Goal: Task Accomplishment & Management: Complete application form

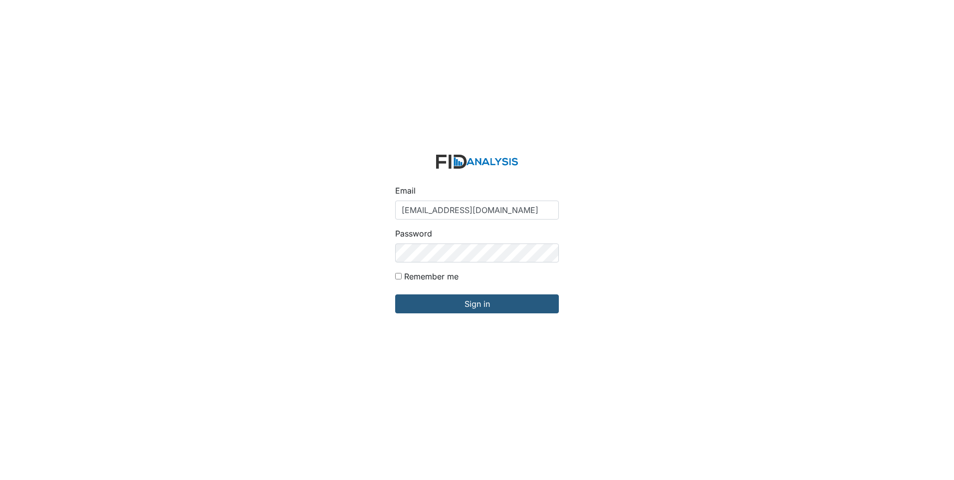
type input "[EMAIL_ADDRESS][DOMAIN_NAME]"
click at [395, 295] on input "Sign in" at bounding box center [477, 304] width 164 height 19
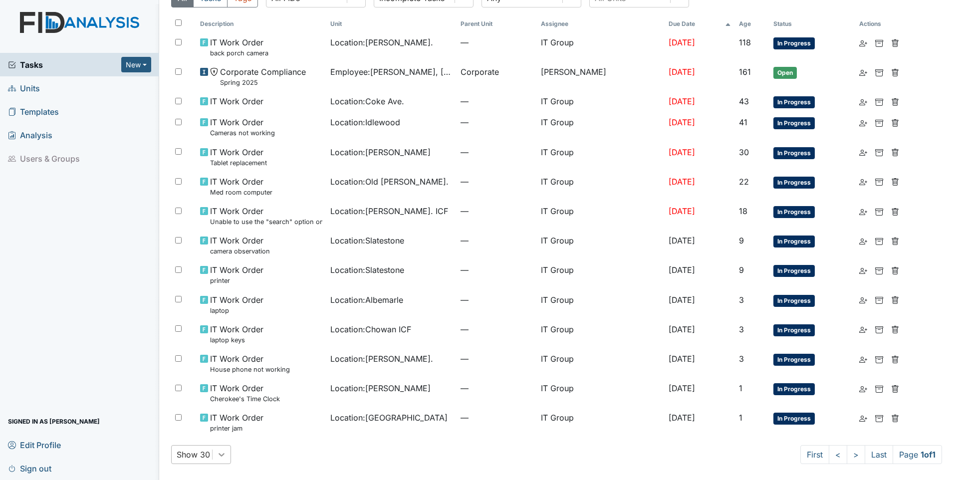
scroll to position [142, 0]
click at [225, 454] on div "Show 30" at bounding box center [201, 454] width 60 height 19
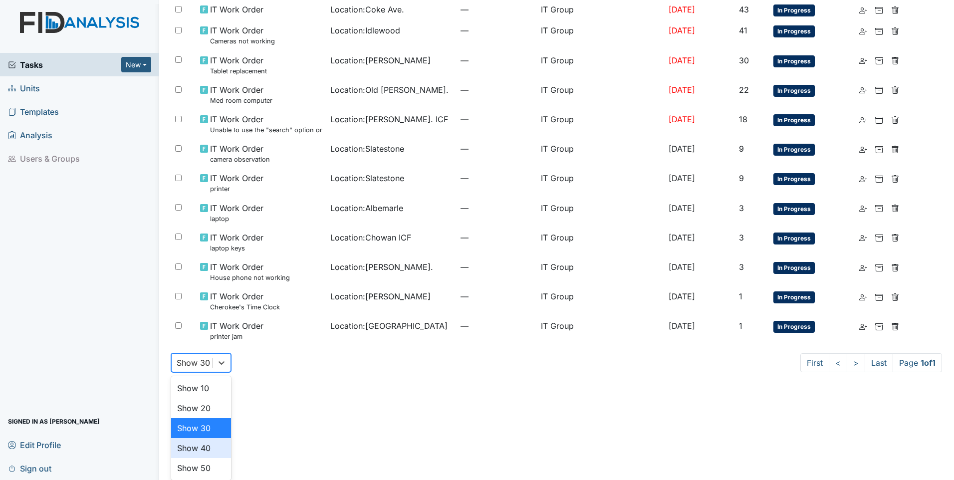
click at [205, 449] on div "Show 40" at bounding box center [201, 448] width 60 height 20
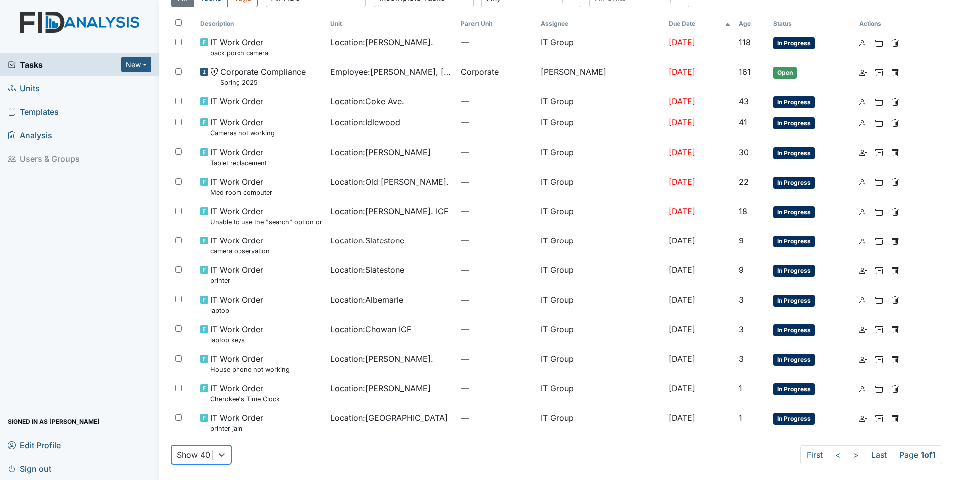
scroll to position [50, 0]
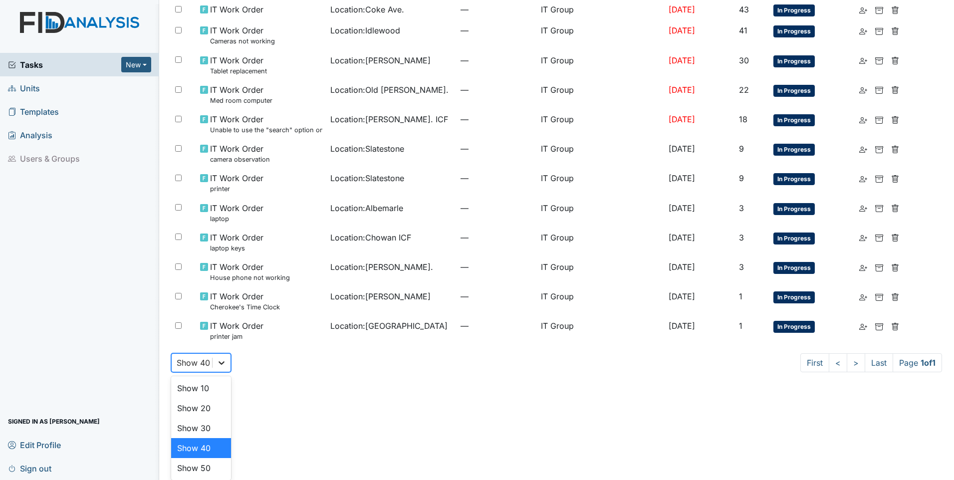
click at [221, 372] on div "option Show 40, selected. option Show 40 focused, 4 of 5. 5 results available. …" at bounding box center [201, 362] width 60 height 19
click at [203, 467] on div "Show 50" at bounding box center [201, 468] width 60 height 20
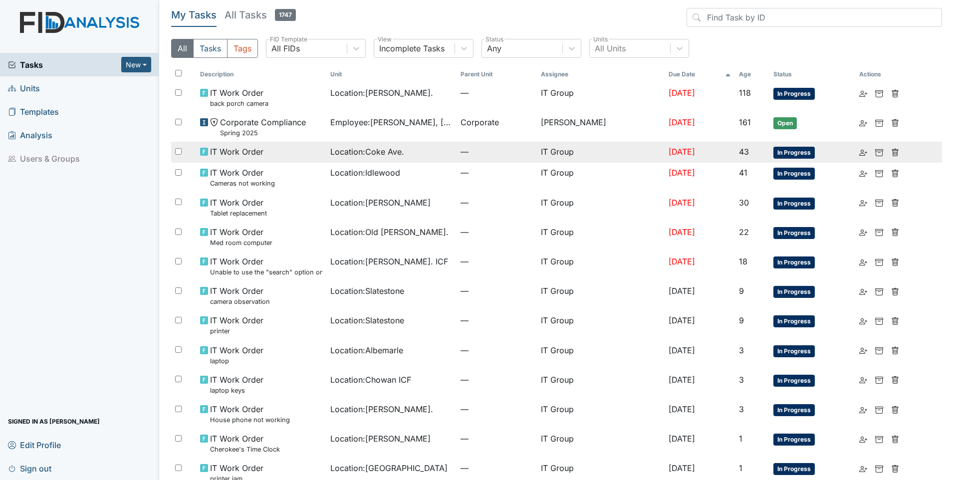
click at [779, 149] on span "In Progress" at bounding box center [794, 153] width 41 height 12
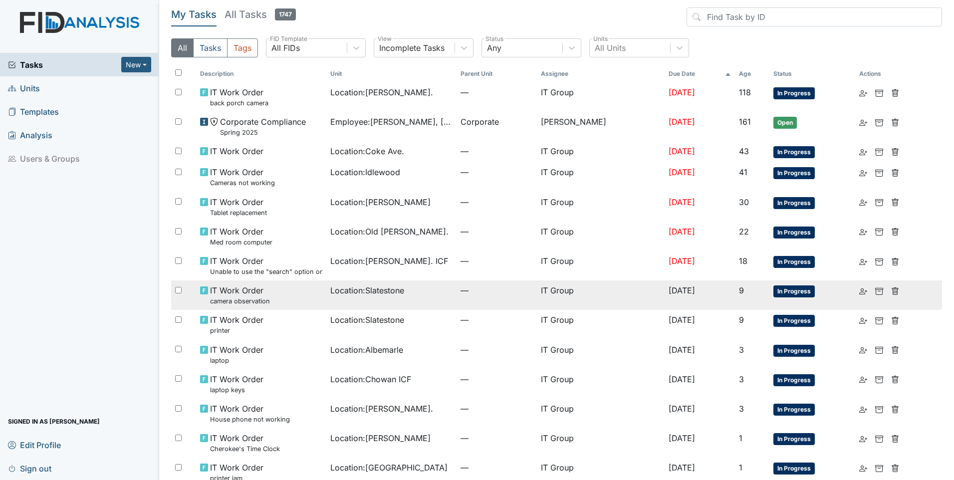
scroll to position [50, 0]
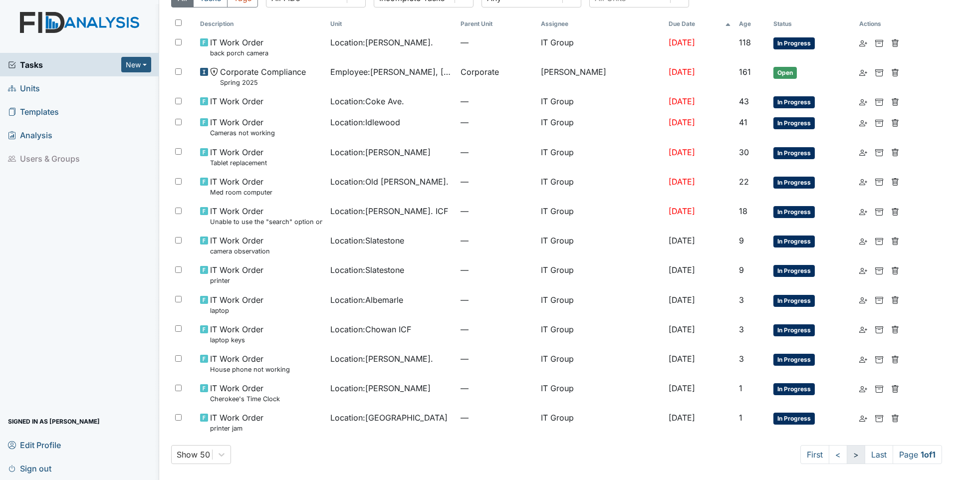
click at [847, 454] on link ">" at bounding box center [856, 454] width 18 height 19
click at [847, 455] on link ">" at bounding box center [856, 454] width 18 height 19
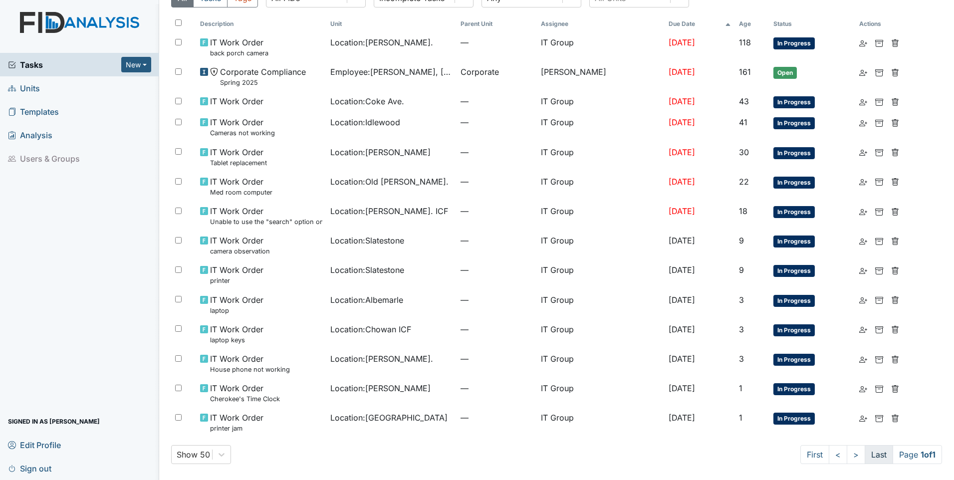
click at [868, 452] on link "Last" at bounding box center [879, 454] width 28 height 19
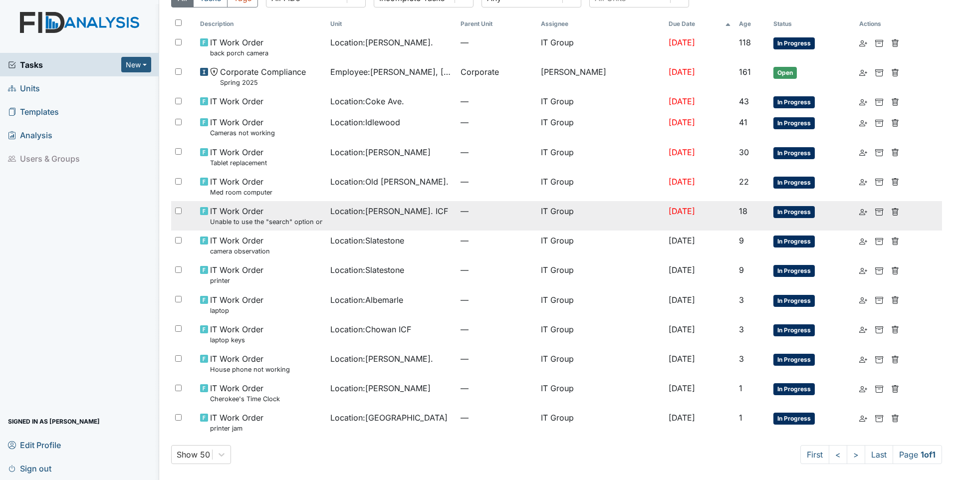
scroll to position [0, 0]
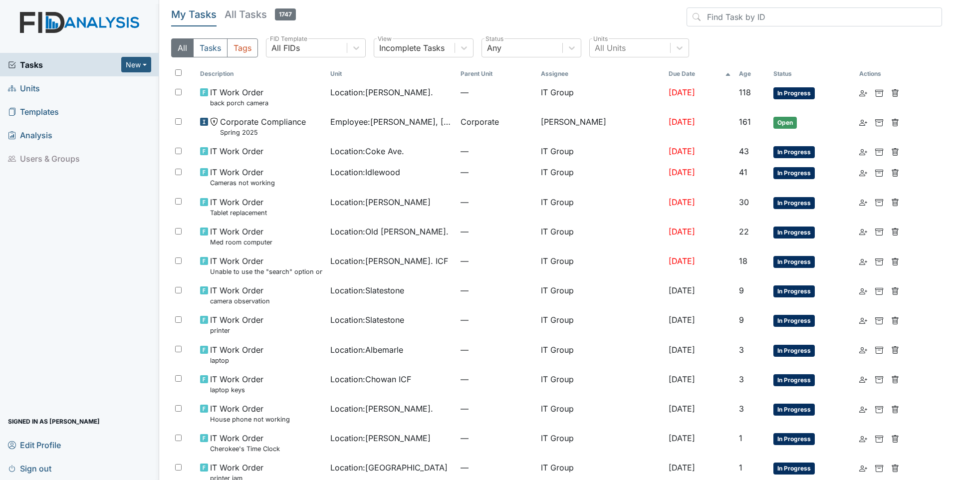
click at [30, 82] on span "Units" at bounding box center [24, 87] width 32 height 15
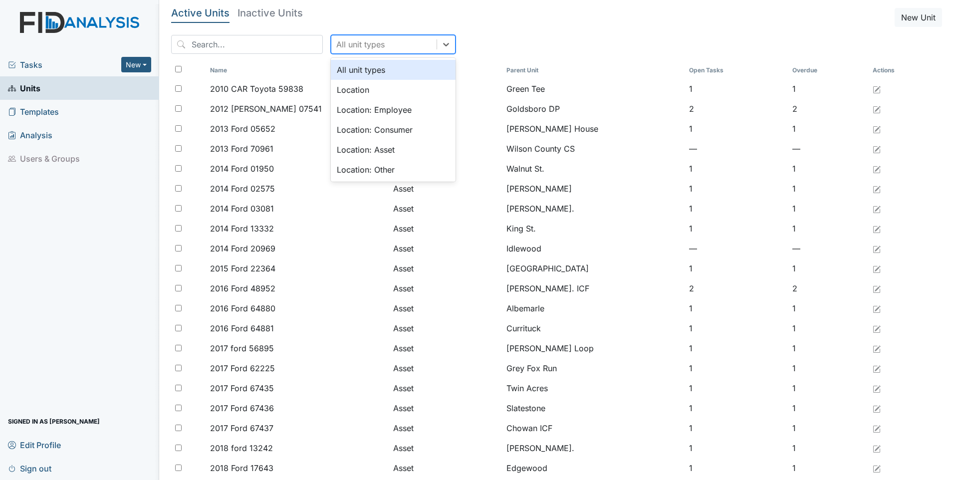
click at [389, 41] on div "All unit types" at bounding box center [383, 44] width 105 height 18
click at [367, 112] on div "Location: Employee" at bounding box center [393, 110] width 125 height 20
click at [367, 112] on div "2012 JAMES Ford 07541" at bounding box center [297, 109] width 175 height 12
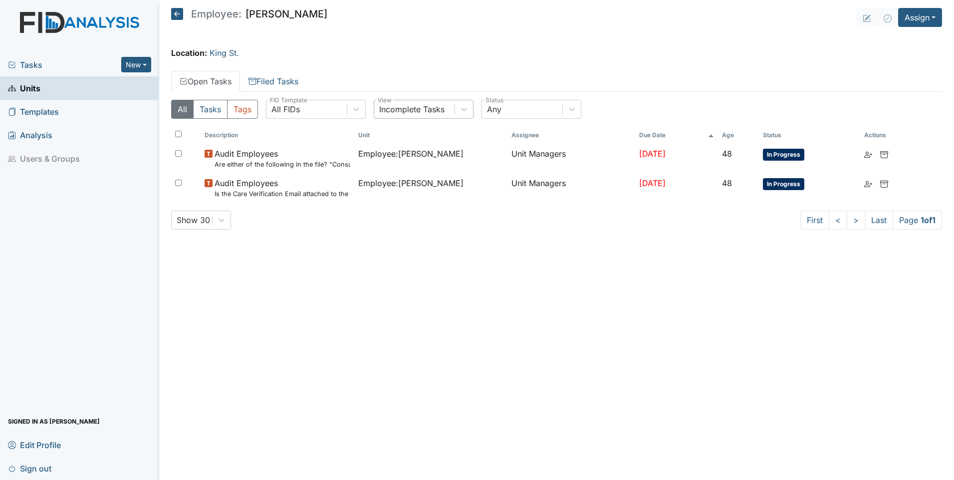
click at [434, 106] on div "Incomplete Tasks" at bounding box center [411, 109] width 65 height 12
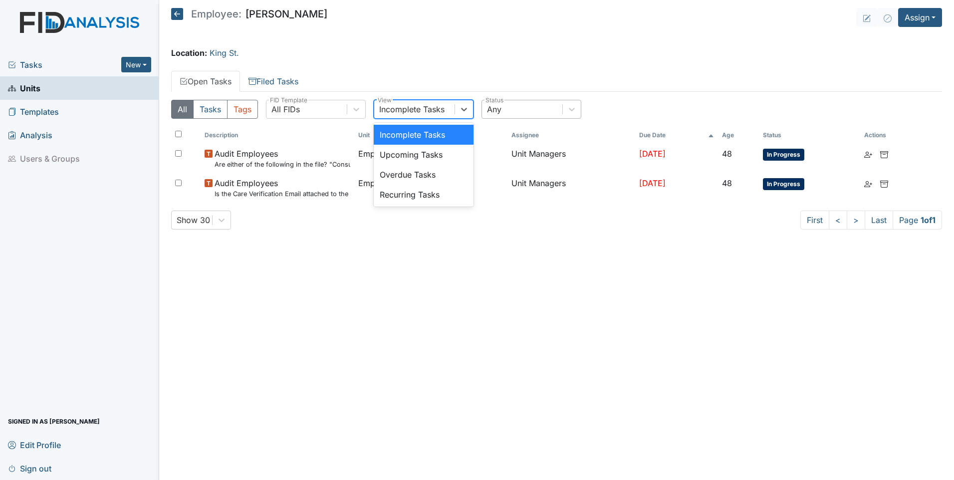
click at [546, 107] on div "Any" at bounding box center [522, 109] width 80 height 18
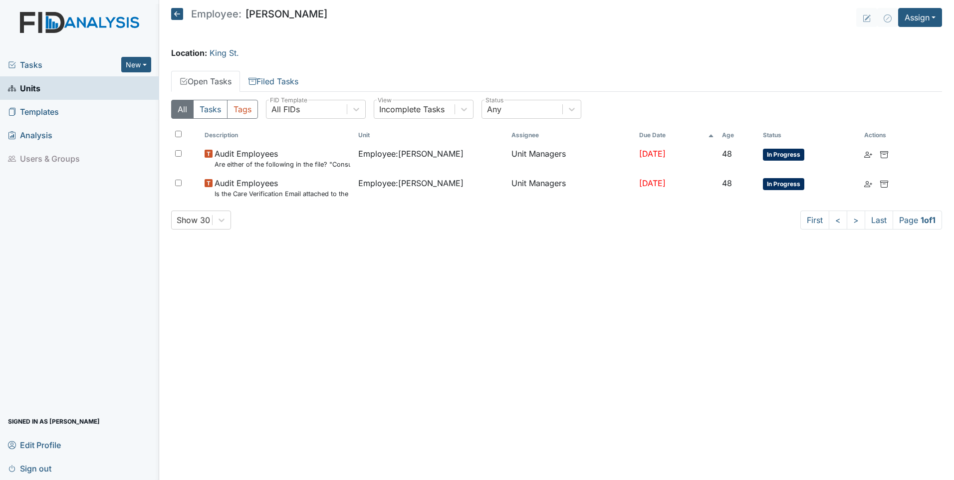
click at [46, 112] on span "Templates" at bounding box center [33, 111] width 51 height 15
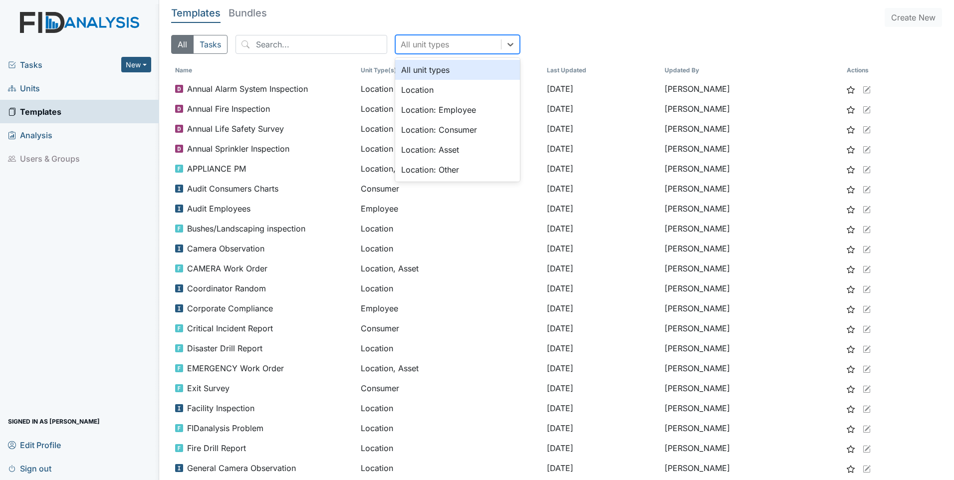
click at [432, 44] on div "All unit types" at bounding box center [425, 44] width 48 height 12
click at [418, 110] on div "Location: Employee" at bounding box center [457, 110] width 125 height 20
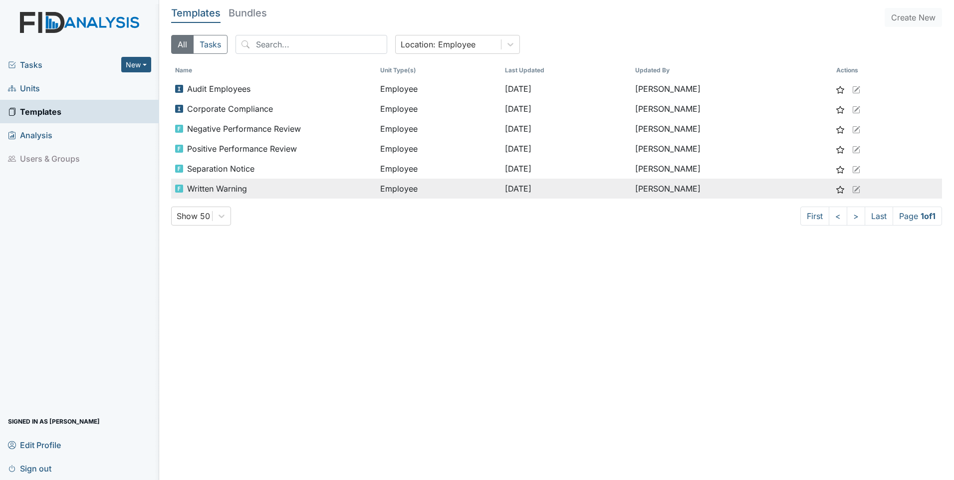
click at [208, 191] on span "Written Warning" at bounding box center [217, 189] width 60 height 12
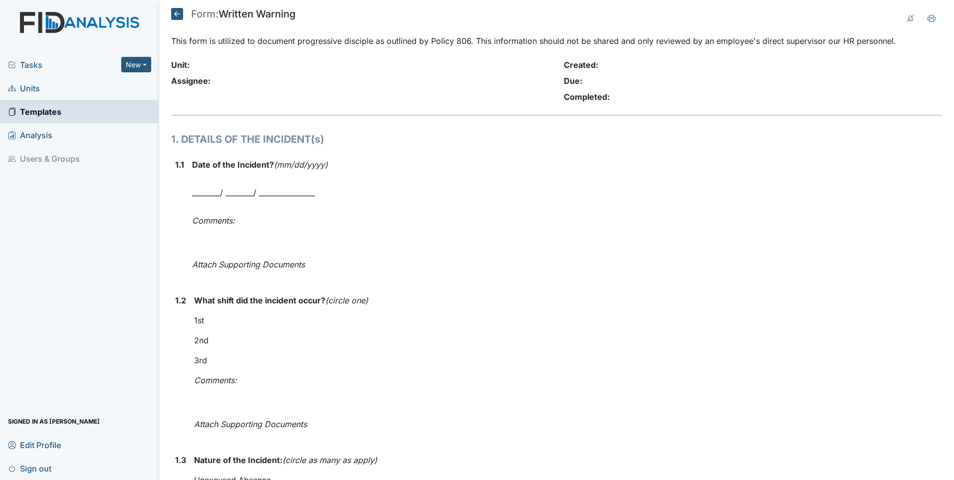
click at [209, 66] on div "Unit:" at bounding box center [360, 65] width 378 height 12
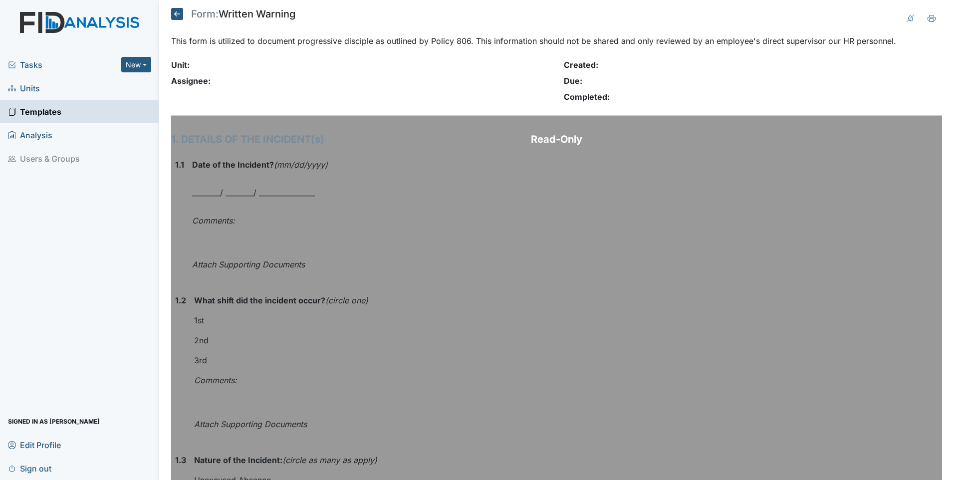
click at [499, 139] on h1 "1. DETAILS OF THE INCIDENT(s)" at bounding box center [425, 139] width 509 height 15
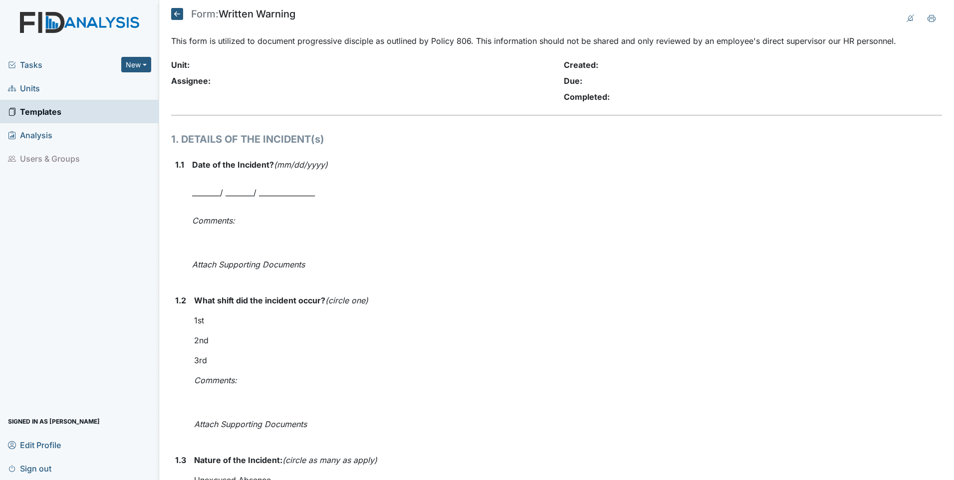
click at [515, 88] on div "Unit: Assignee:" at bounding box center [360, 83] width 393 height 48
click at [179, 12] on icon at bounding box center [177, 14] width 12 height 12
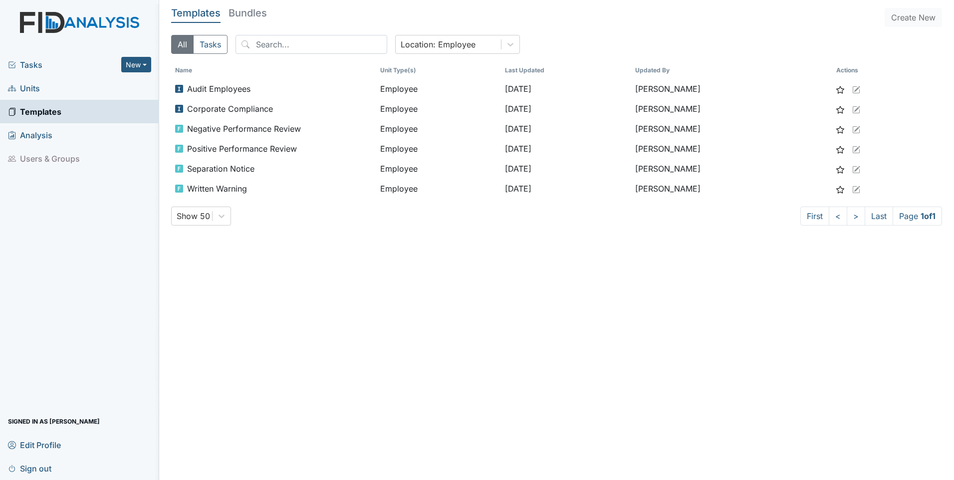
click at [32, 64] on span "Tasks" at bounding box center [64, 65] width 113 height 12
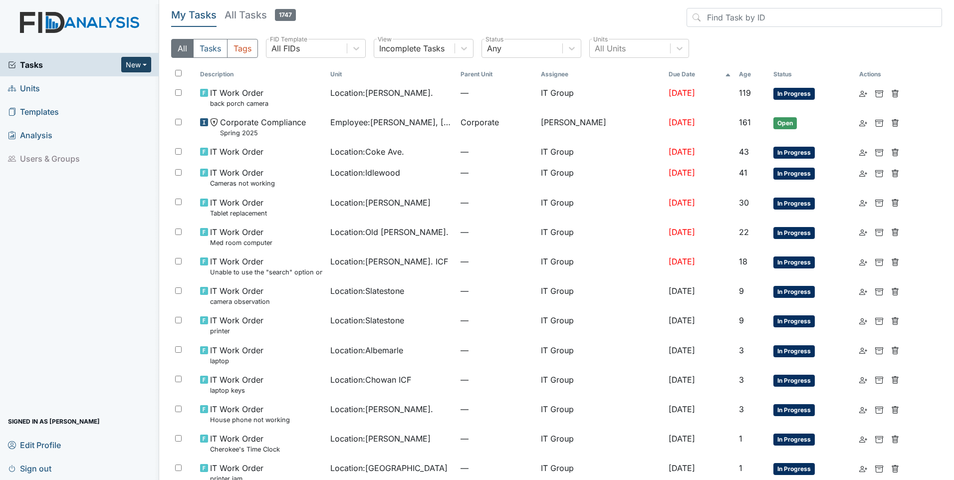
click at [133, 60] on button "New" at bounding box center [136, 64] width 30 height 15
click at [94, 85] on link "Form" at bounding box center [110, 86] width 79 height 16
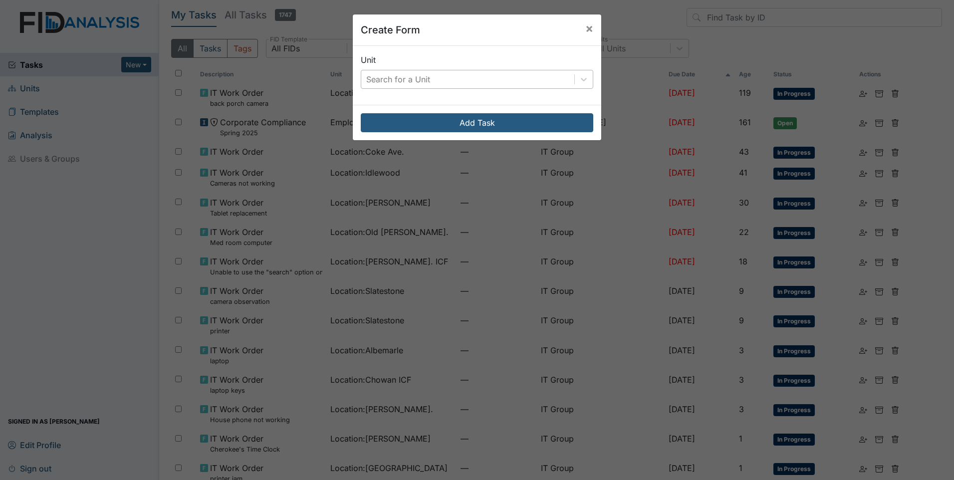
click at [541, 83] on div "Search for a Unit" at bounding box center [467, 79] width 213 height 18
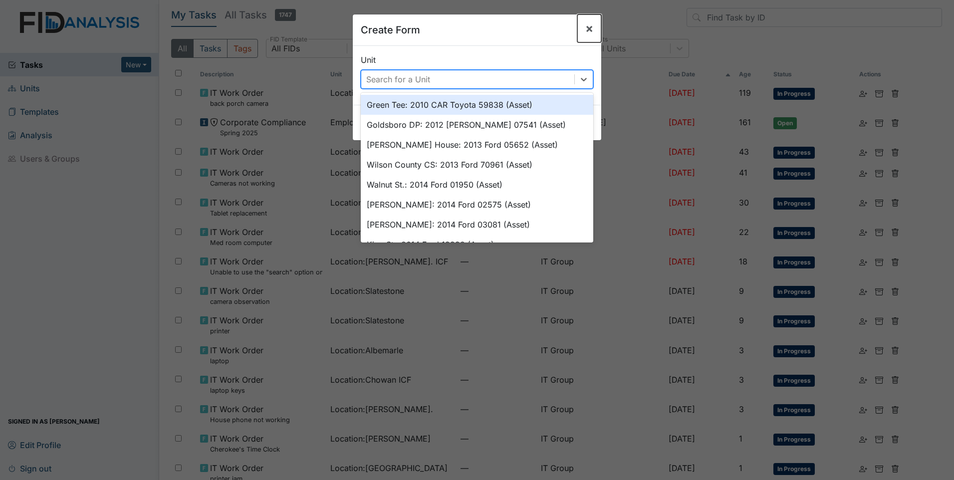
click at [590, 27] on span "×" at bounding box center [590, 28] width 8 height 14
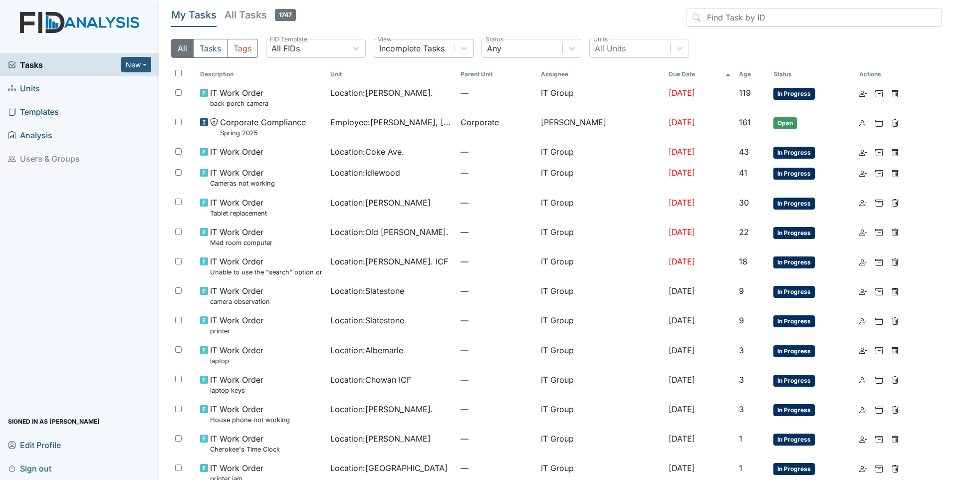
click at [423, 53] on div "Incomplete Tasks" at bounding box center [411, 48] width 65 height 12
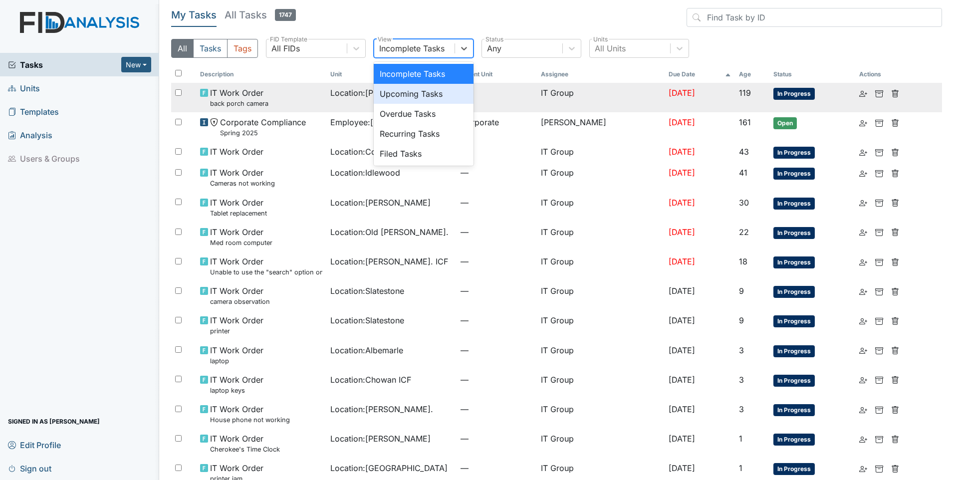
click at [310, 101] on div "IT Work Order back porch camera" at bounding box center [261, 97] width 122 height 21
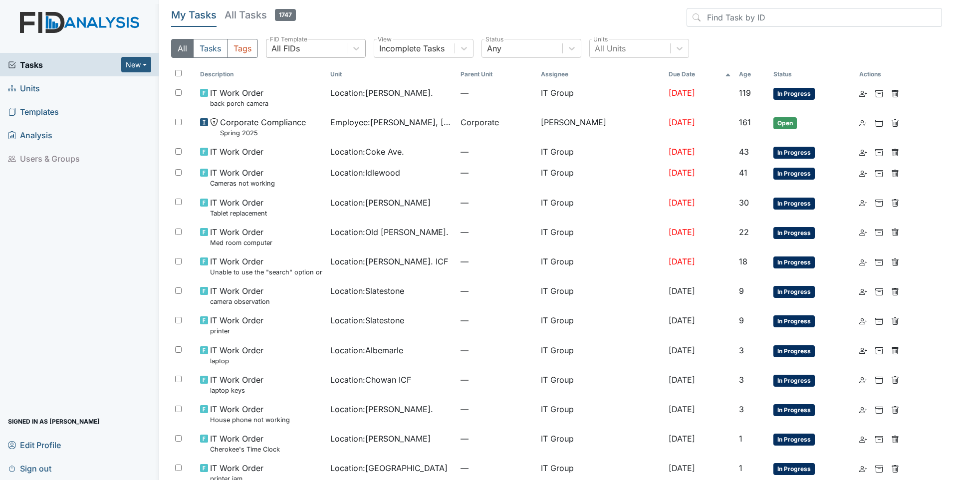
click at [301, 48] on div "All FIDs" at bounding box center [307, 48] width 80 height 18
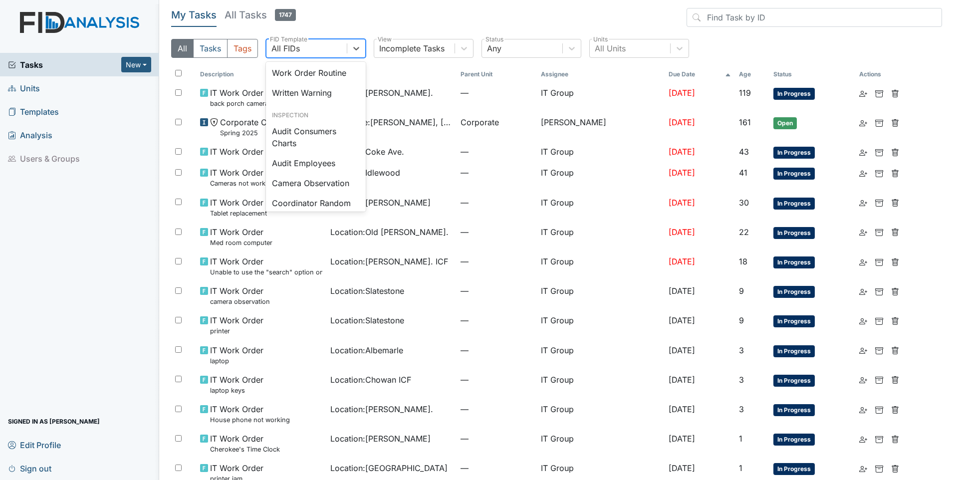
scroll to position [499, 0]
click at [298, 102] on div "Written Warning" at bounding box center [316, 92] width 100 height 20
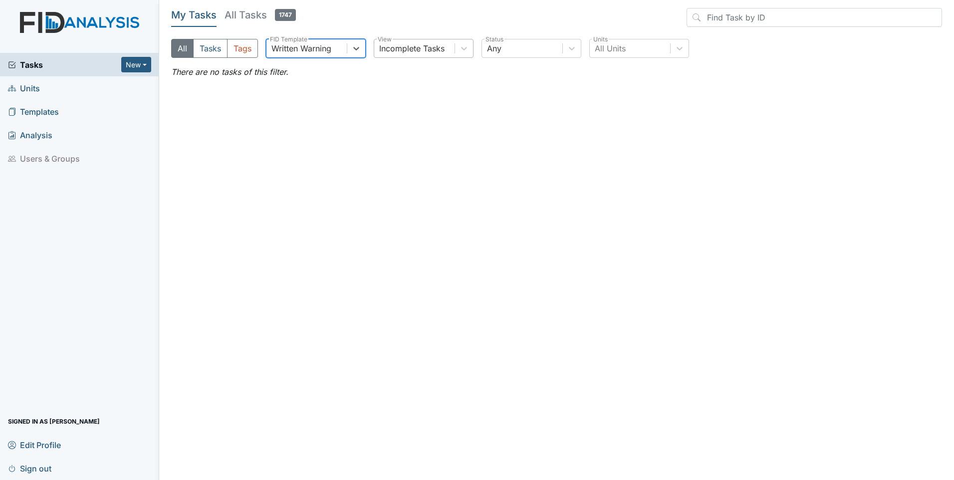
click at [434, 51] on div "Incomplete Tasks" at bounding box center [411, 48] width 65 height 12
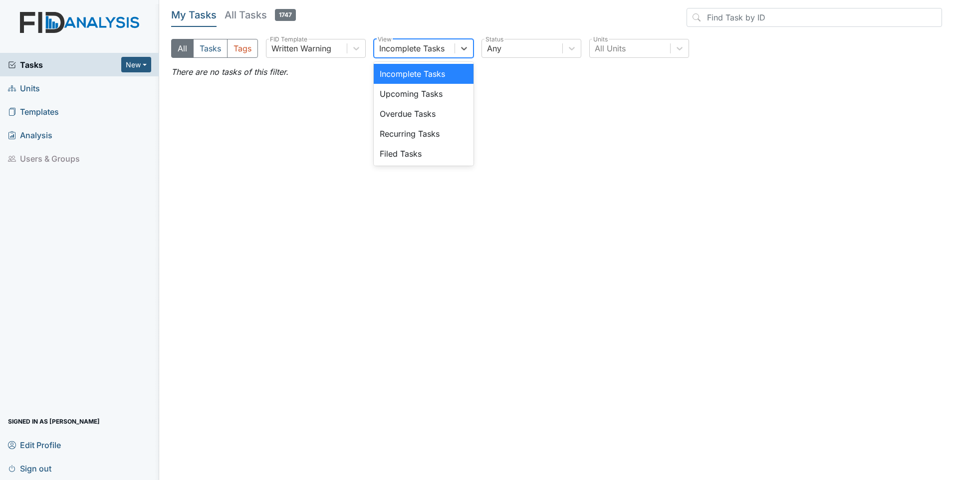
click at [434, 51] on div "Incomplete Tasks" at bounding box center [411, 48] width 65 height 12
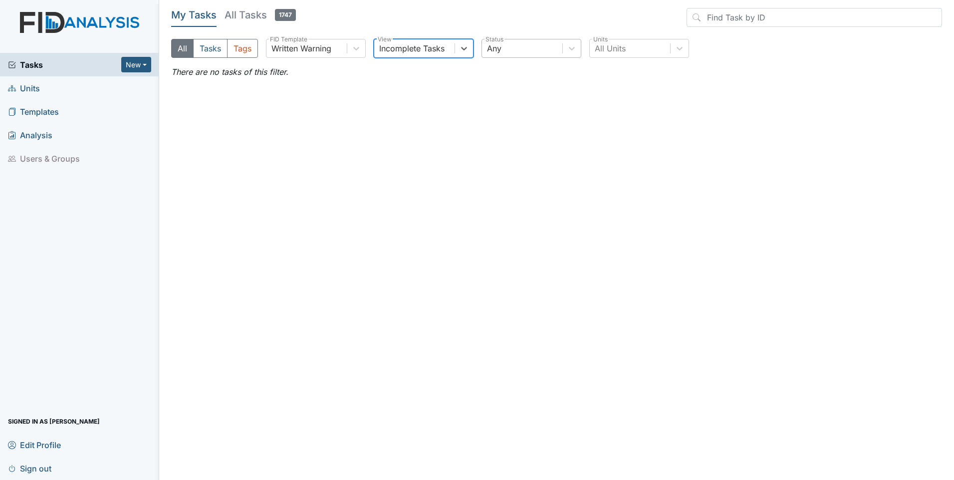
click at [511, 51] on div "Any" at bounding box center [522, 48] width 80 height 18
click at [245, 13] on h5 "All Tasks 1747" at bounding box center [260, 15] width 71 height 14
click at [210, 48] on button "Tasks" at bounding box center [210, 48] width 34 height 19
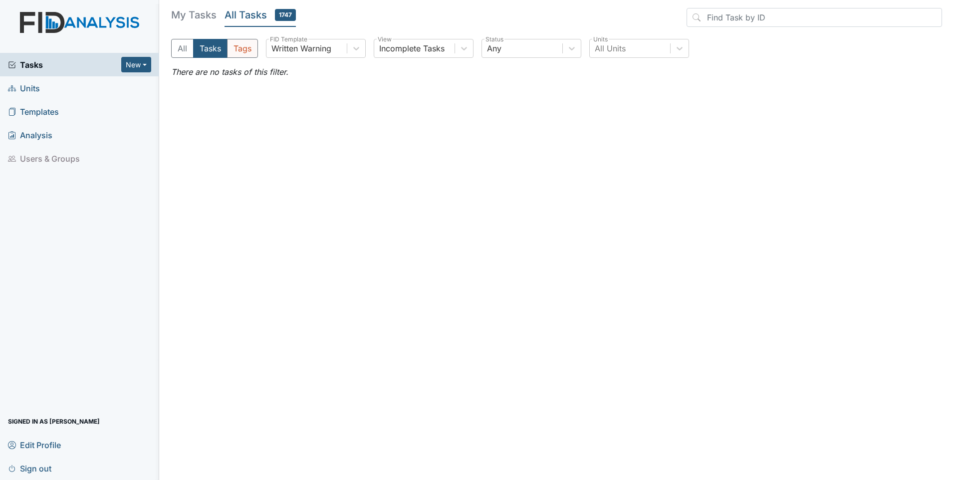
click at [243, 48] on button "Tags" at bounding box center [242, 48] width 31 height 19
click at [14, 86] on icon at bounding box center [12, 88] width 8 height 8
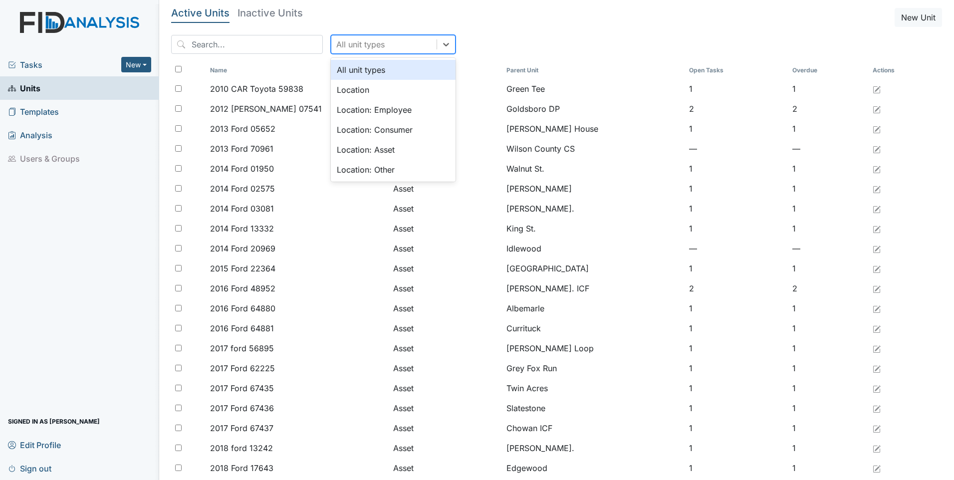
click at [342, 41] on div "All unit types" at bounding box center [360, 44] width 48 height 12
click at [340, 108] on div "Location: Employee" at bounding box center [393, 110] width 125 height 20
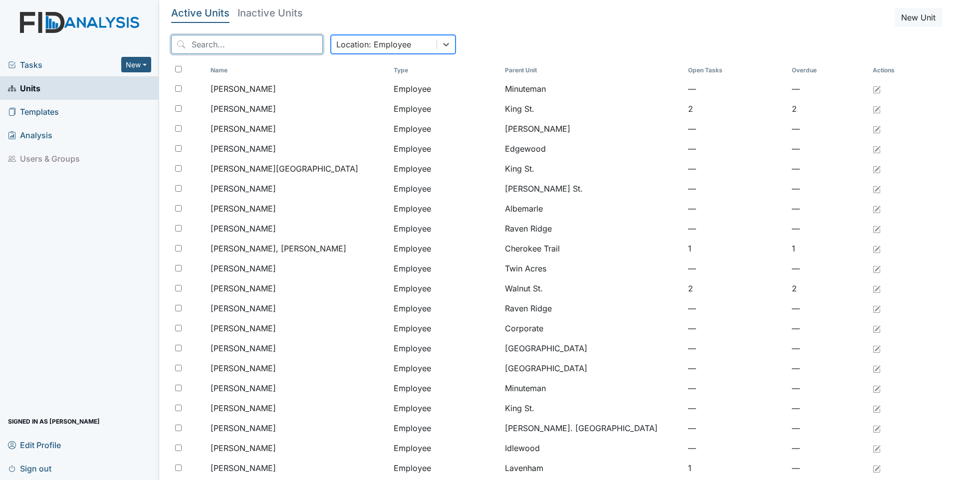
click at [201, 41] on input "search" at bounding box center [247, 44] width 152 height 19
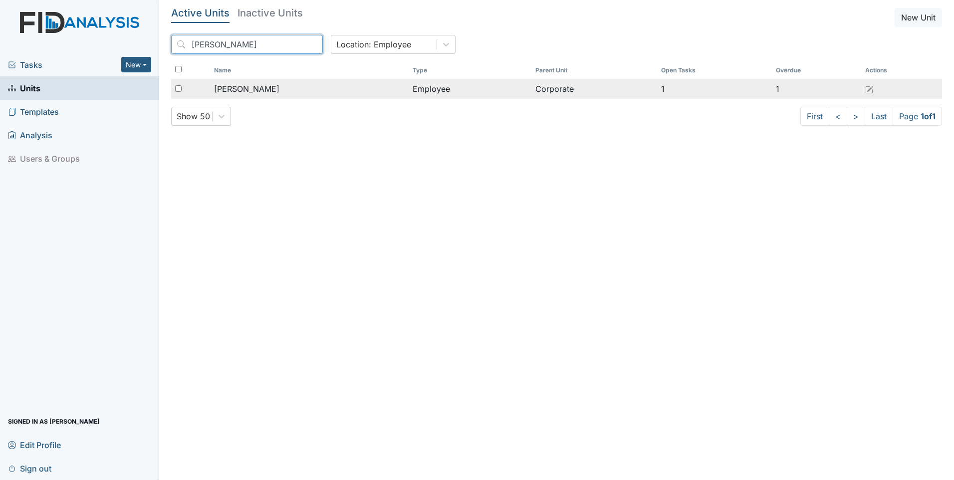
type input "[PERSON_NAME]"
click at [177, 89] on input "checkbox" at bounding box center [178, 88] width 6 height 6
checkbox input "true"
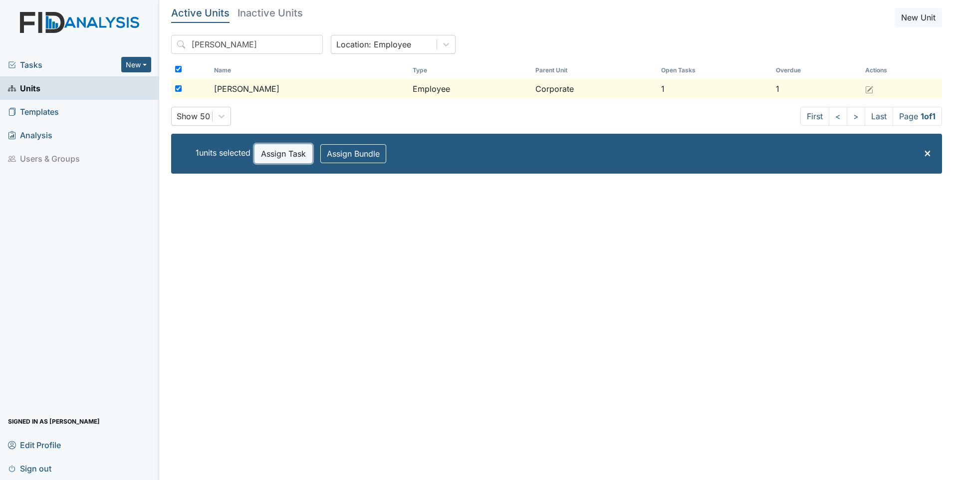
click at [290, 150] on button "Assign Task" at bounding box center [284, 153] width 58 height 19
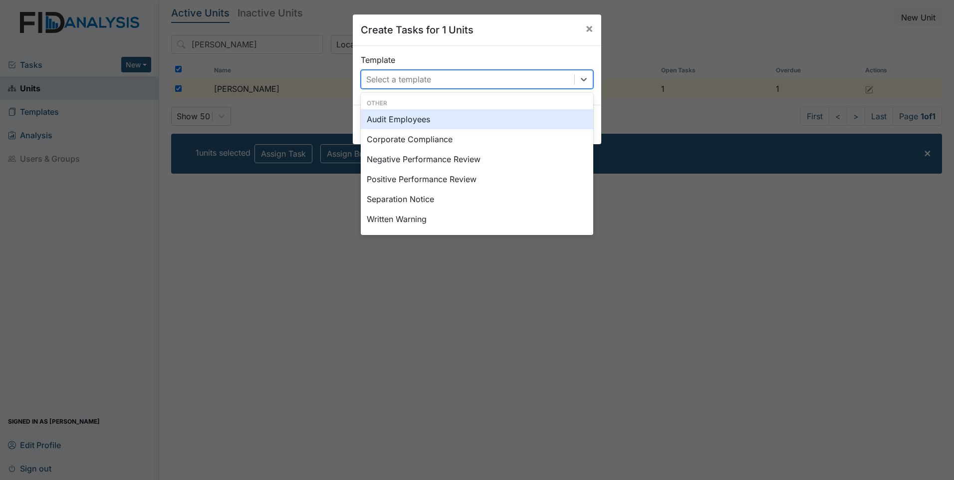
click at [536, 80] on div "Select a template" at bounding box center [467, 79] width 213 height 18
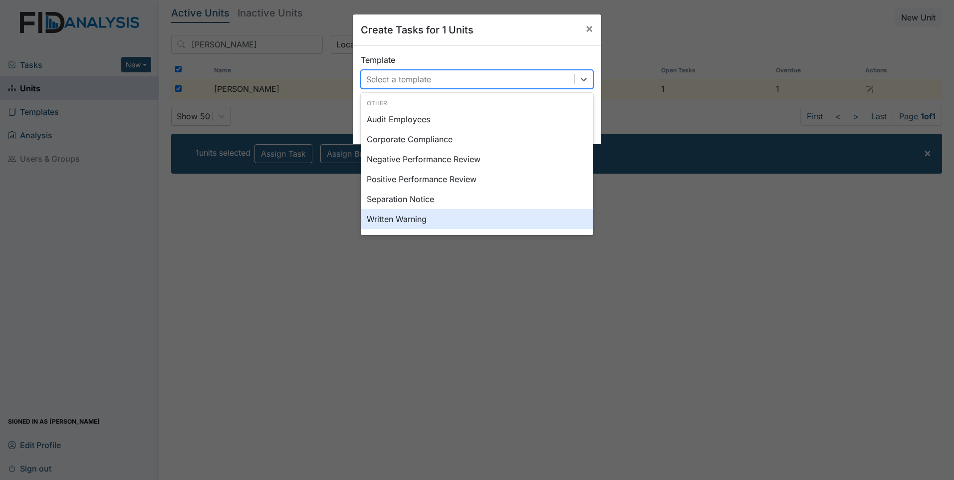
click at [392, 218] on div "Written Warning" at bounding box center [477, 219] width 233 height 20
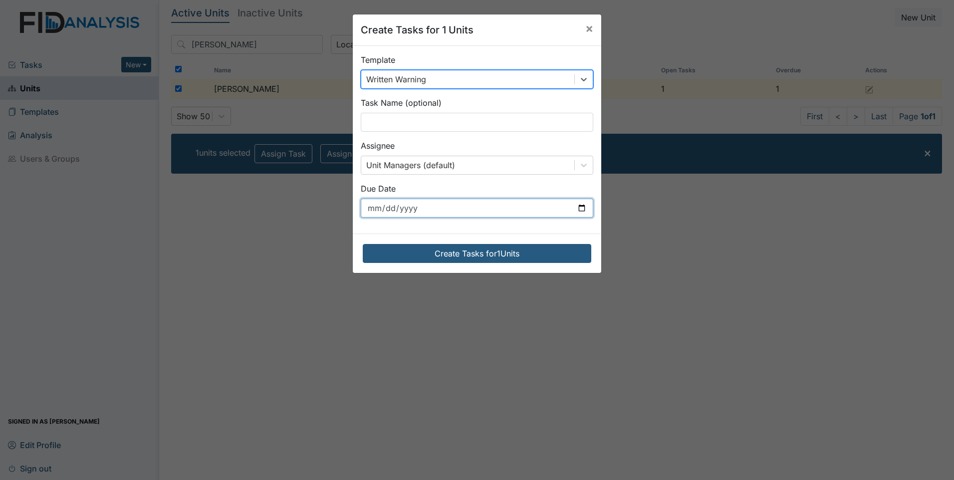
click at [422, 205] on input "2025-10-25" at bounding box center [477, 208] width 233 height 19
click at [377, 207] on input "2025-10-25" at bounding box center [477, 208] width 233 height 19
type input "2025-10-10"
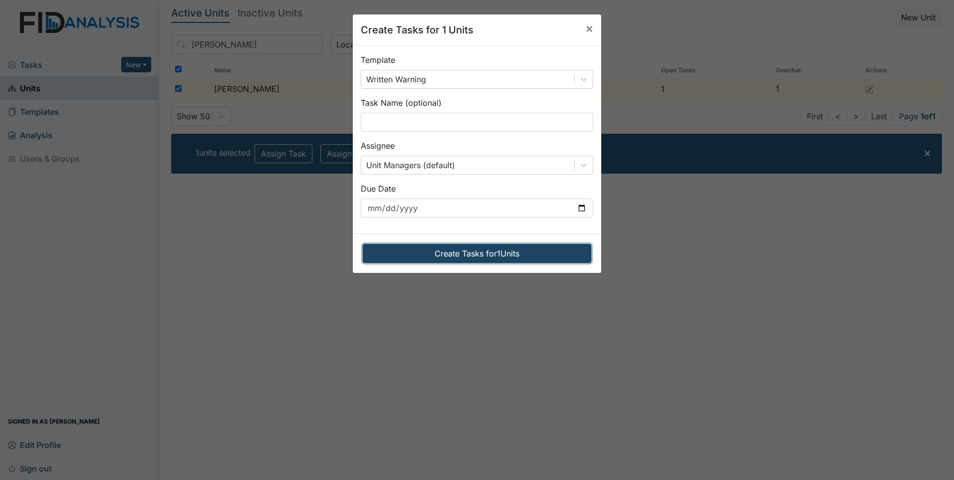
click at [465, 255] on button "Create Tasks for 1 Units" at bounding box center [477, 253] width 229 height 19
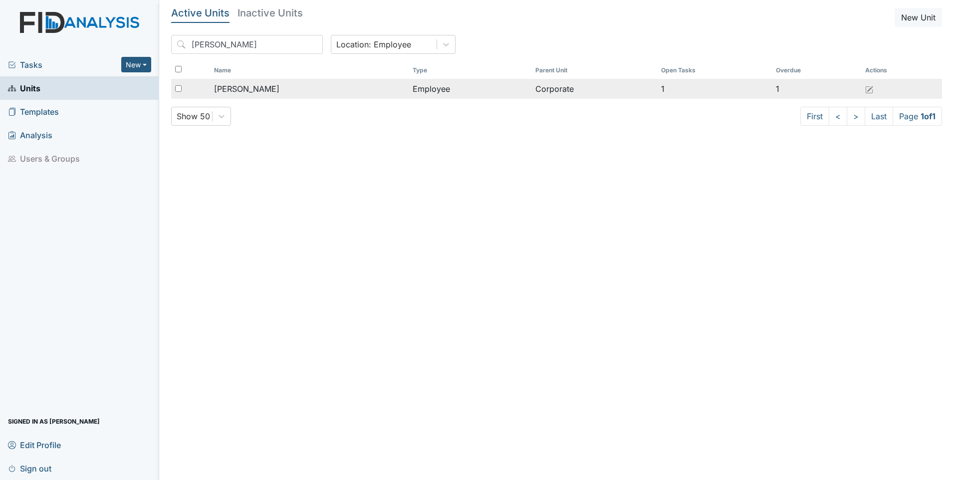
click at [409, 87] on td "Employee" at bounding box center [470, 89] width 123 height 20
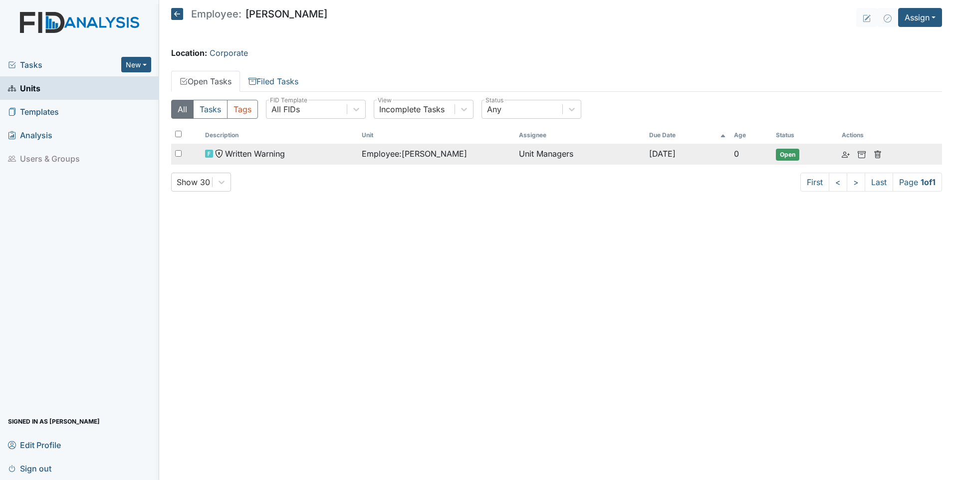
click at [260, 153] on span "Written Warning" at bounding box center [255, 154] width 60 height 12
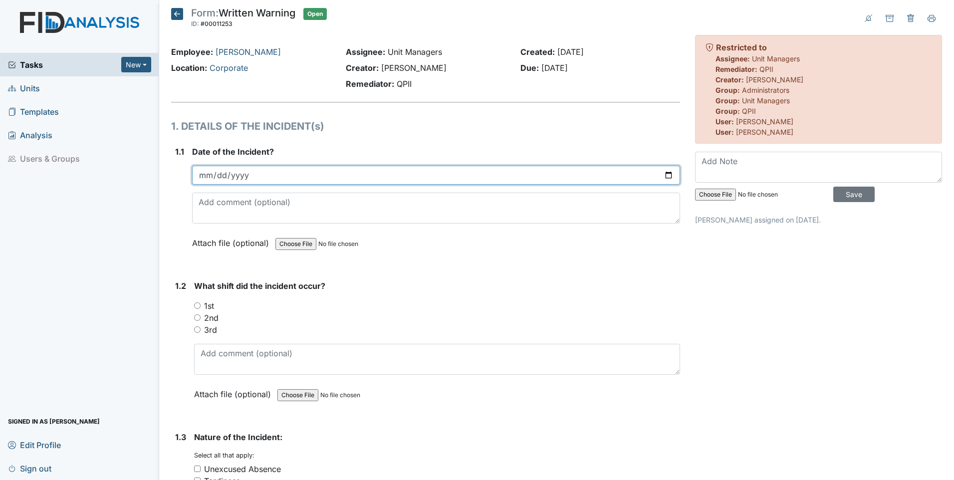
click at [275, 177] on input "date" at bounding box center [436, 175] width 488 height 19
type input "[DATE]"
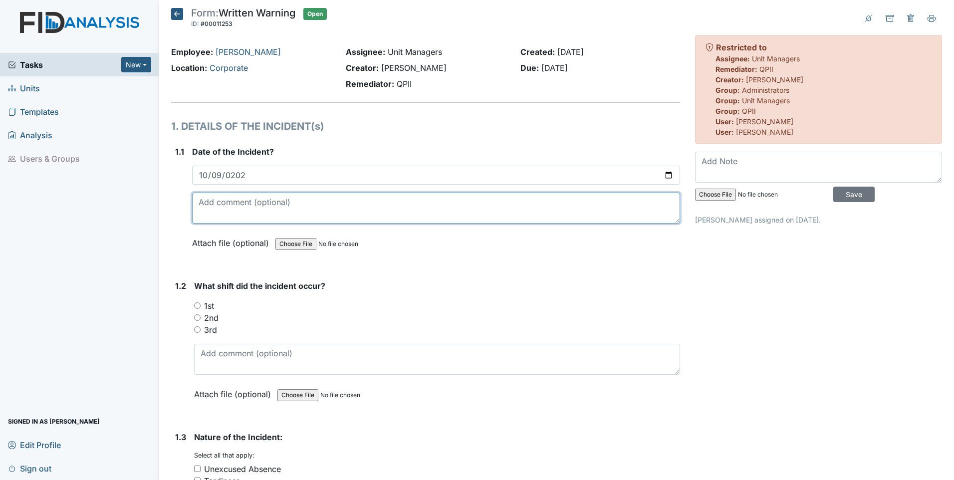
click at [216, 203] on textarea at bounding box center [436, 208] width 488 height 31
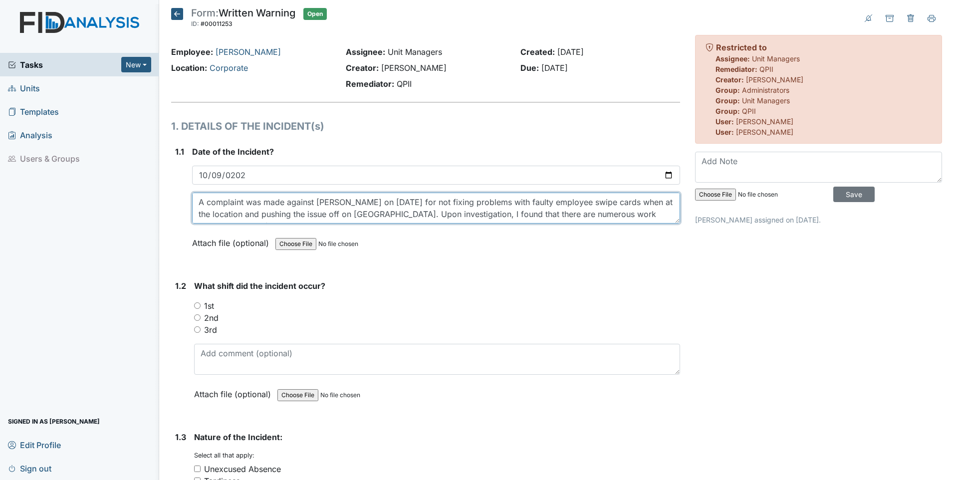
scroll to position [8, 0]
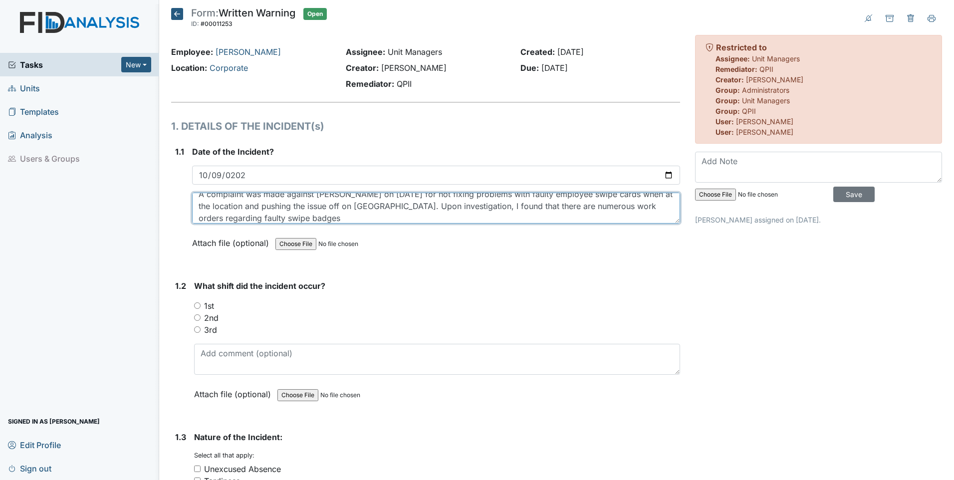
click at [576, 196] on textarea "A complaint was made against Kyle on 10/9/25 for not fixing problems with fault…" at bounding box center [436, 208] width 488 height 31
type textarea "A complaint was made against Kyle on 10/9/25 for not fixing problems with fault…"
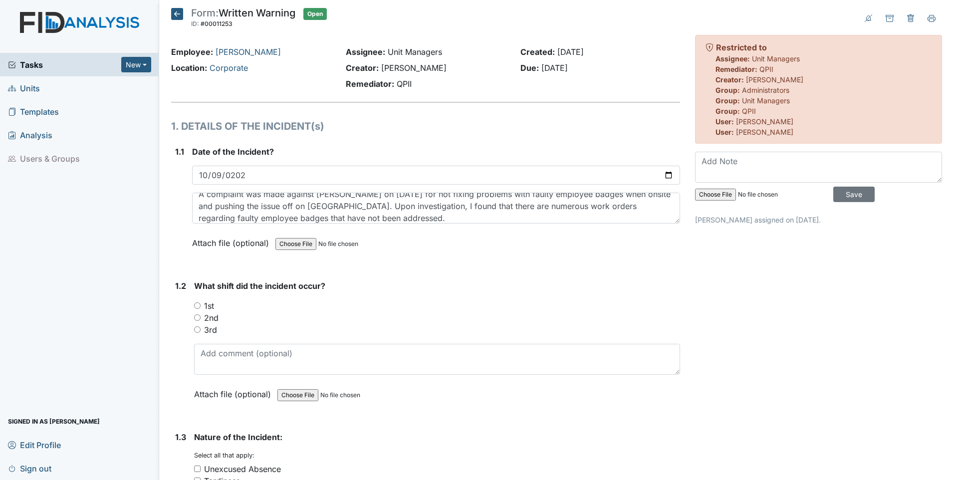
click at [196, 305] on input "1st" at bounding box center [197, 306] width 6 height 6
radio input "true"
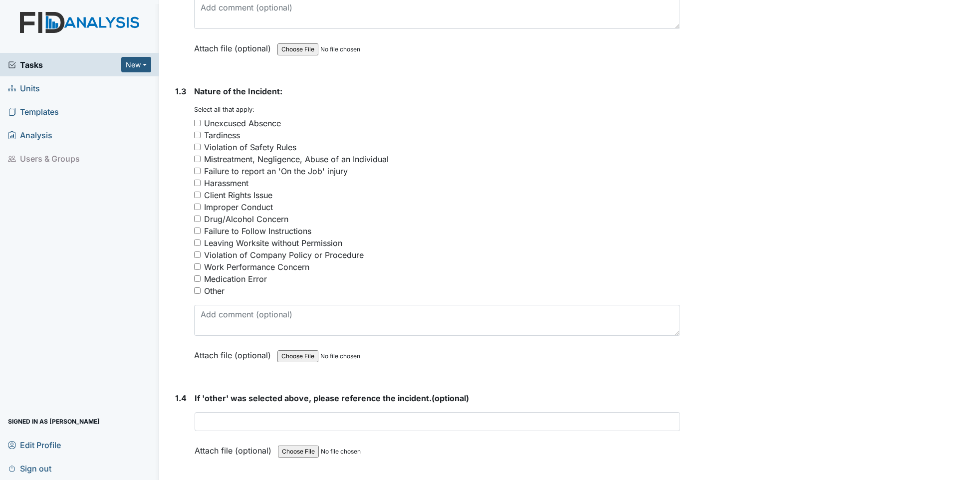
scroll to position [349, 0]
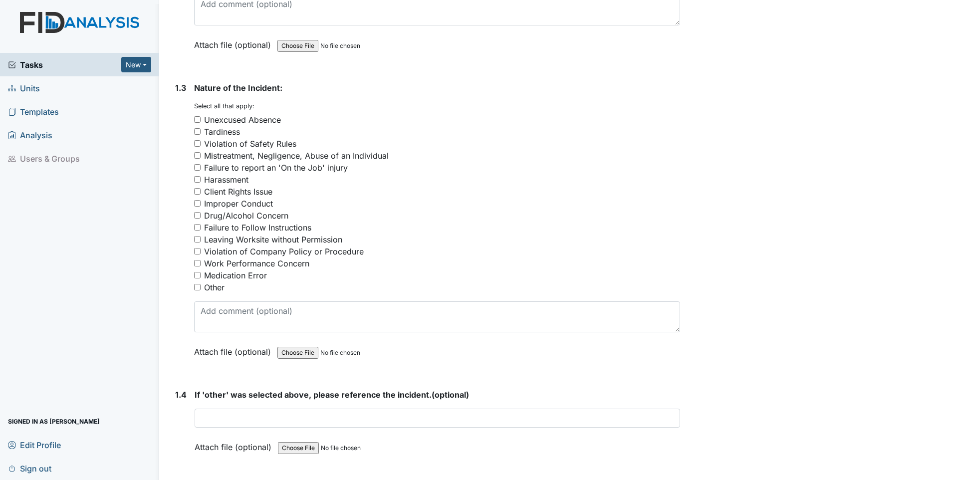
click at [197, 264] on input "Work Performance Concern" at bounding box center [197, 263] width 6 height 6
checkbox input "true"
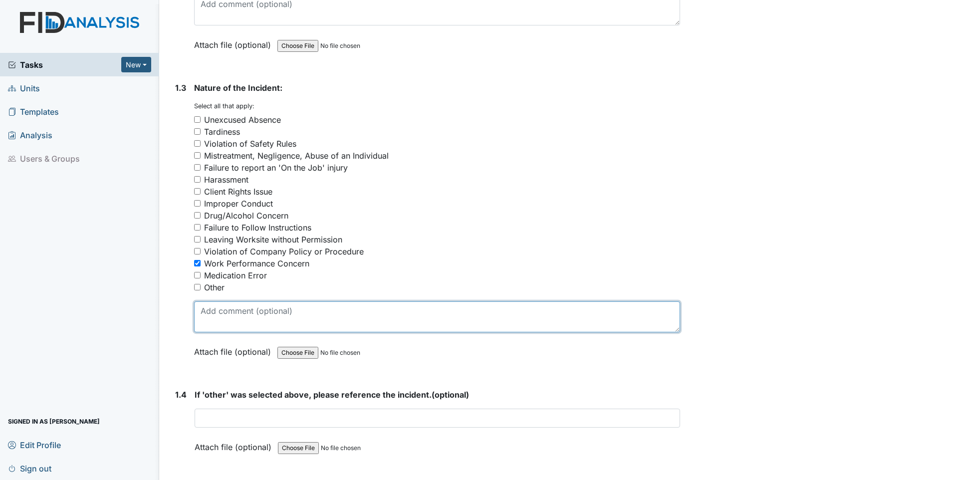
click at [205, 311] on textarea at bounding box center [437, 317] width 486 height 31
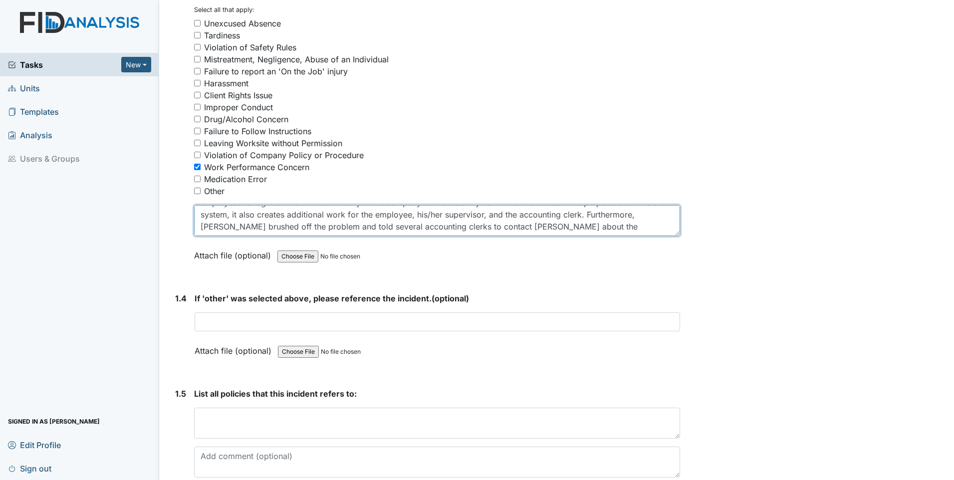
scroll to position [549, 0]
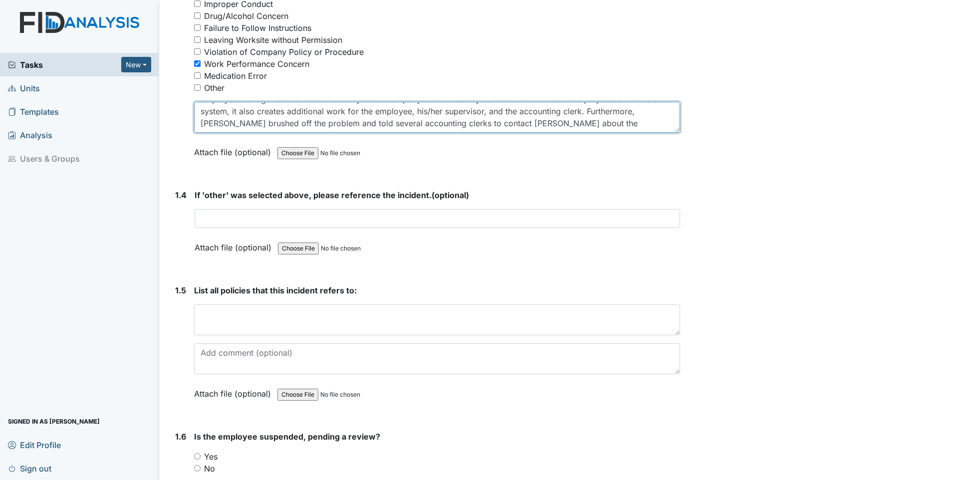
type textarea "Failure to perform duties as assigned by neglecting to correct problems with em…"
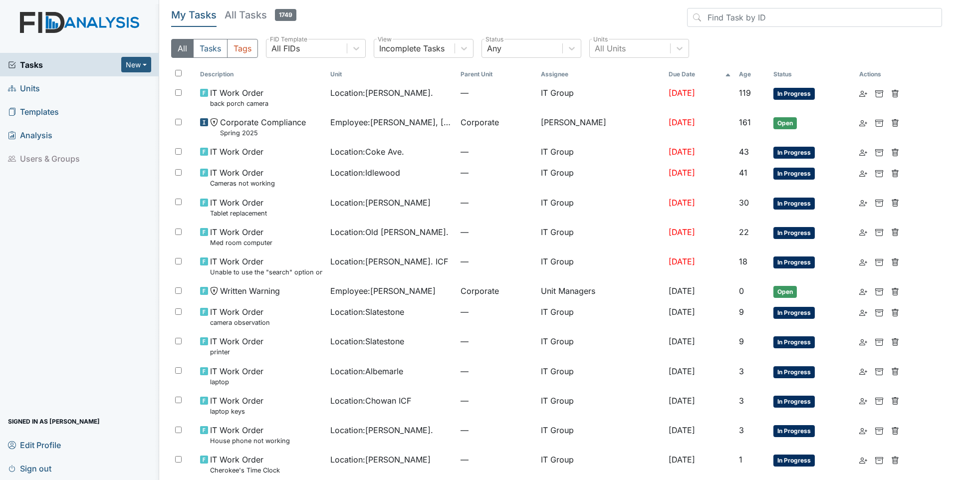
click at [28, 89] on span "Units" at bounding box center [24, 87] width 32 height 15
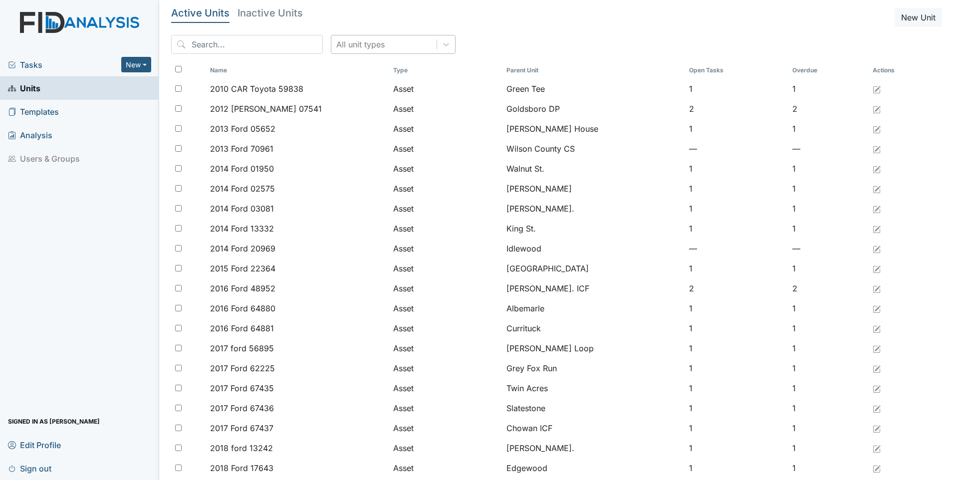
click at [376, 45] on div "All unit types" at bounding box center [383, 44] width 105 height 18
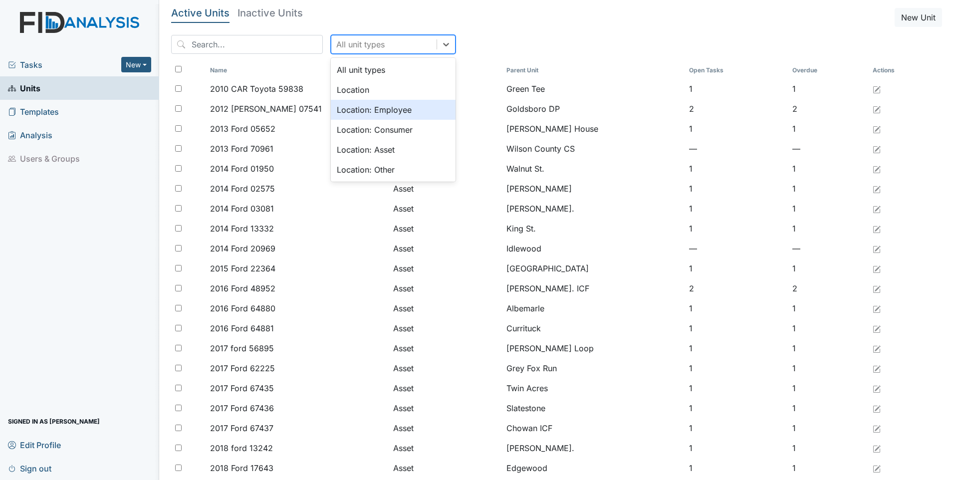
click at [344, 108] on div "Location: Employee" at bounding box center [393, 110] width 125 height 20
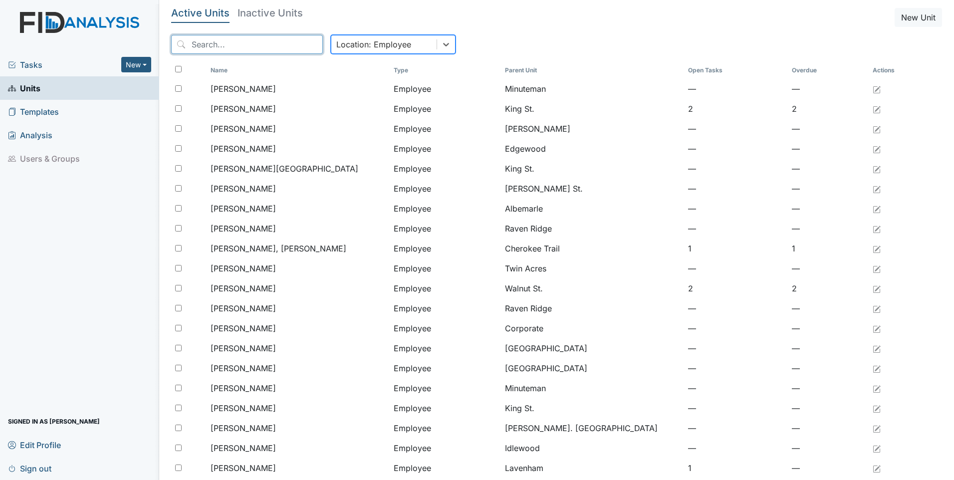
click at [212, 41] on input "search" at bounding box center [247, 44] width 152 height 19
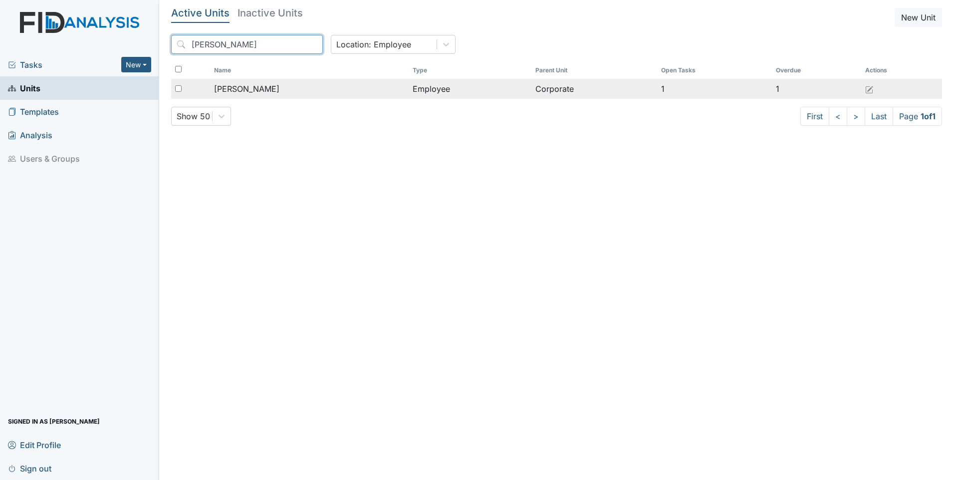
type input "weaver"
click at [409, 89] on td "Employee" at bounding box center [470, 89] width 123 height 20
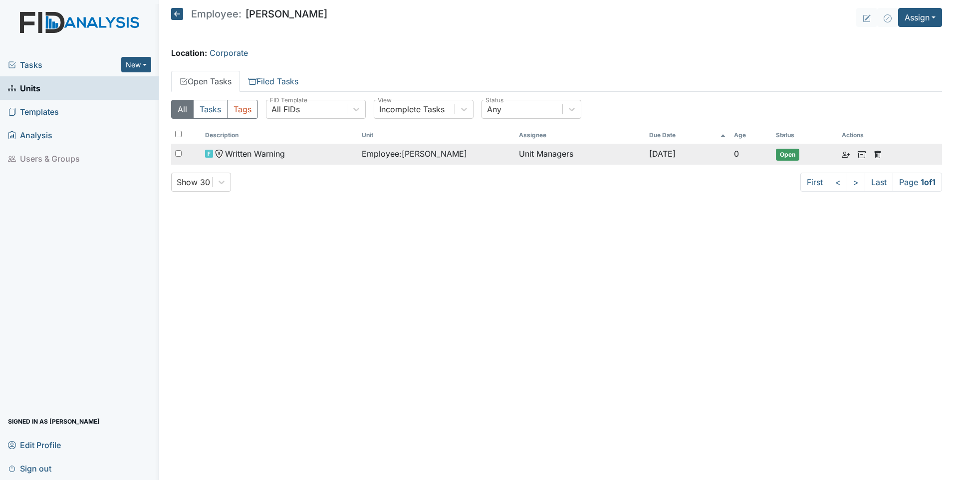
click at [385, 156] on span "Employee : [PERSON_NAME]" at bounding box center [414, 154] width 105 height 12
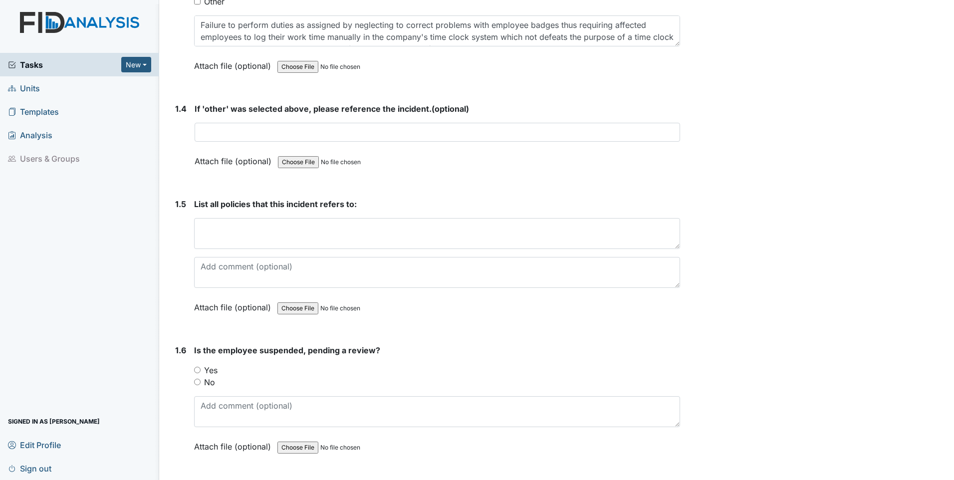
scroll to position [649, 0]
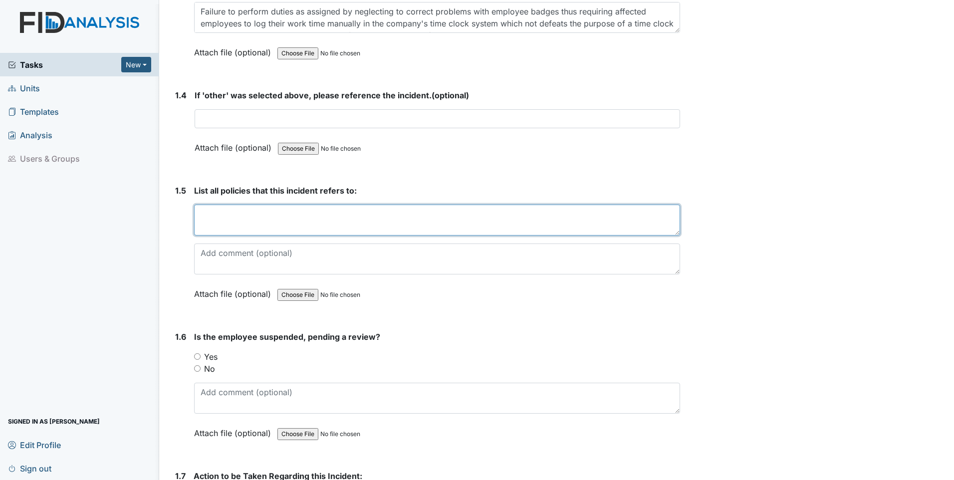
click at [213, 213] on textarea at bounding box center [437, 220] width 486 height 31
type textarea "801:2:x - Negligence in the performance of job dutes 801:2w - Inefficiency or i…"
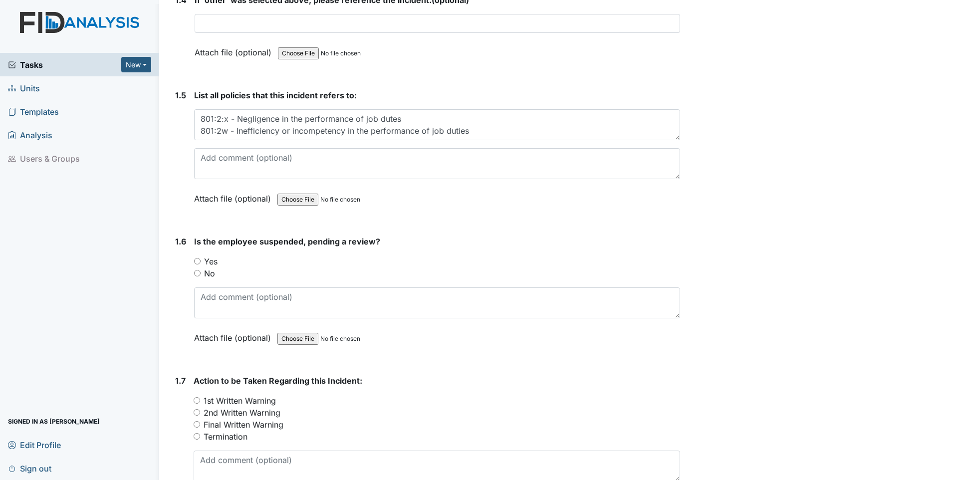
scroll to position [849, 0]
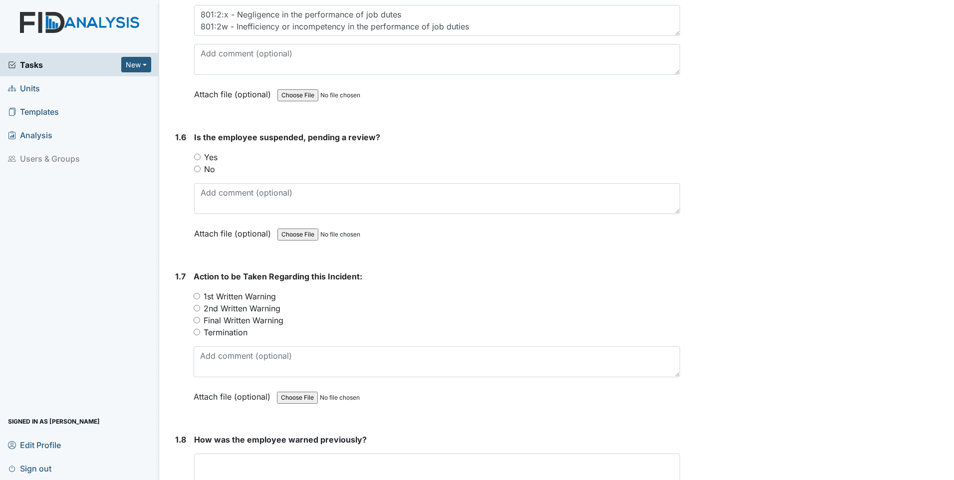
click at [199, 170] on input "No" at bounding box center [197, 169] width 6 height 6
radio input "true"
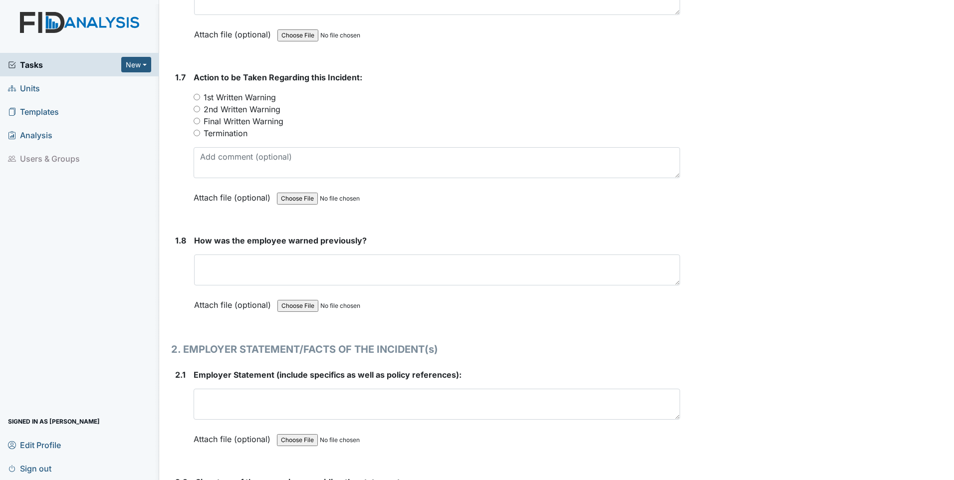
scroll to position [1048, 0]
click at [195, 97] on input "1st Written Warning" at bounding box center [197, 96] width 6 height 6
radio input "true"
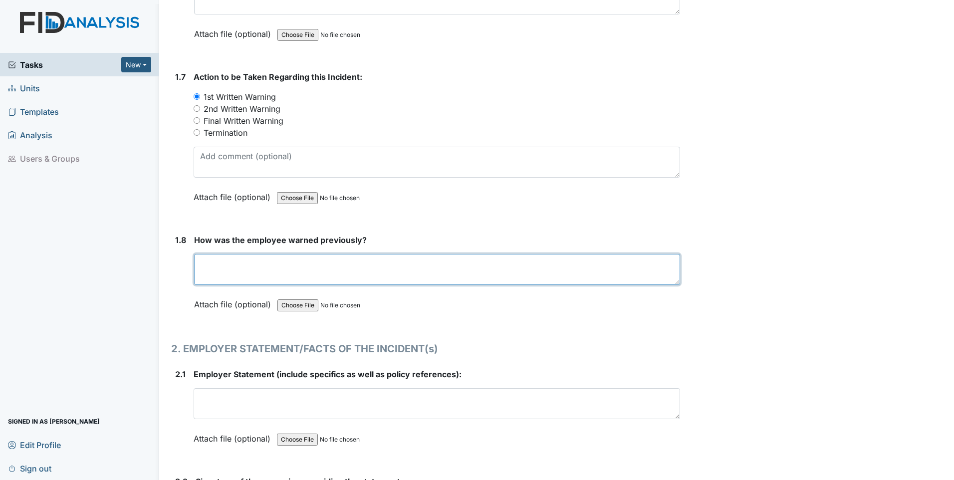
click at [204, 258] on textarea at bounding box center [437, 269] width 486 height 31
click at [451, 262] on textarea "Completing work orders in a timely and efficient manner is discuss frequently i…" at bounding box center [437, 269] width 486 height 31
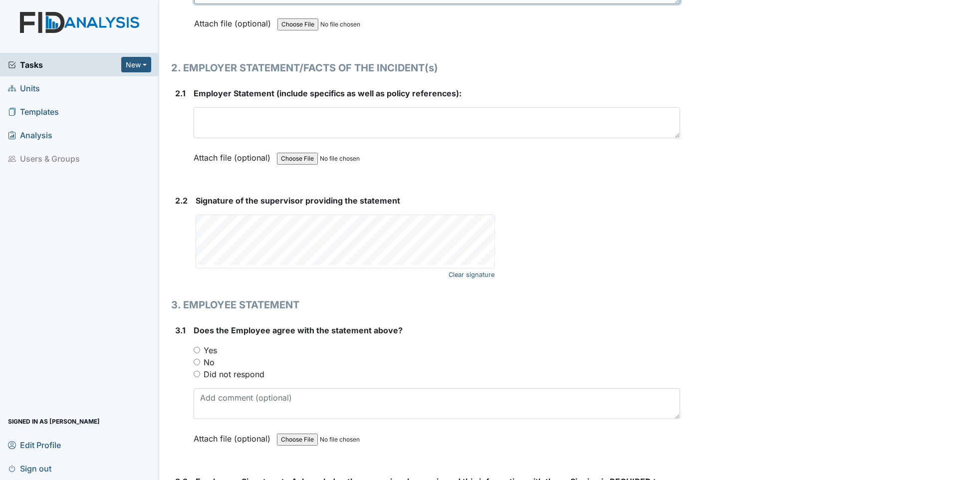
scroll to position [1298, 0]
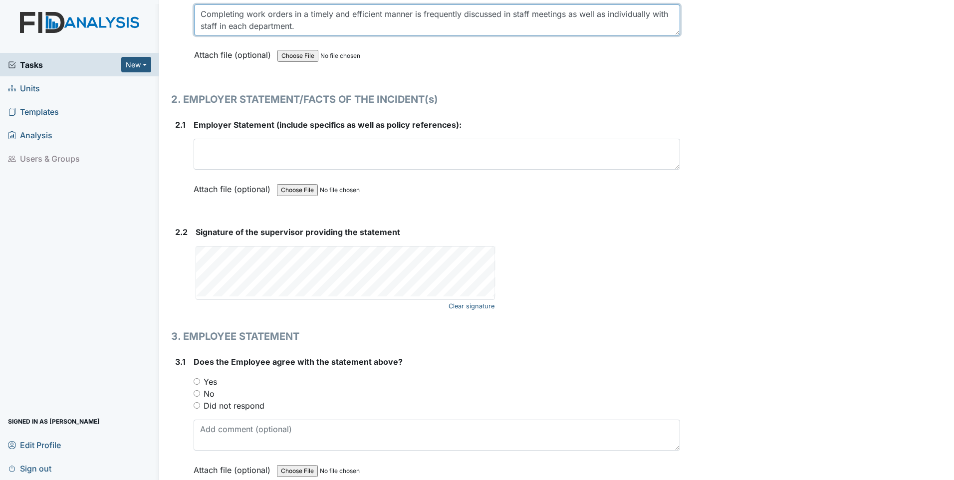
type textarea "Completing work orders in a timely and efficient manner is frequently discussed…"
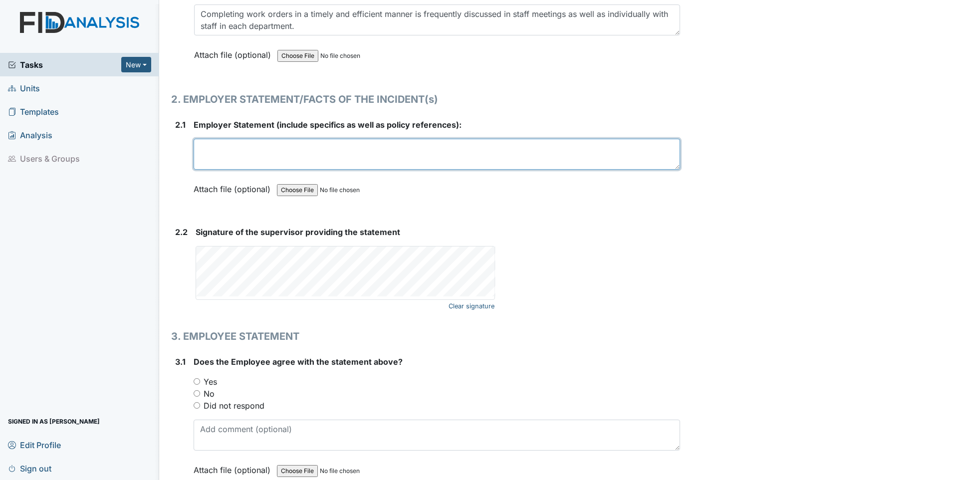
click at [209, 145] on textarea at bounding box center [437, 154] width 487 height 31
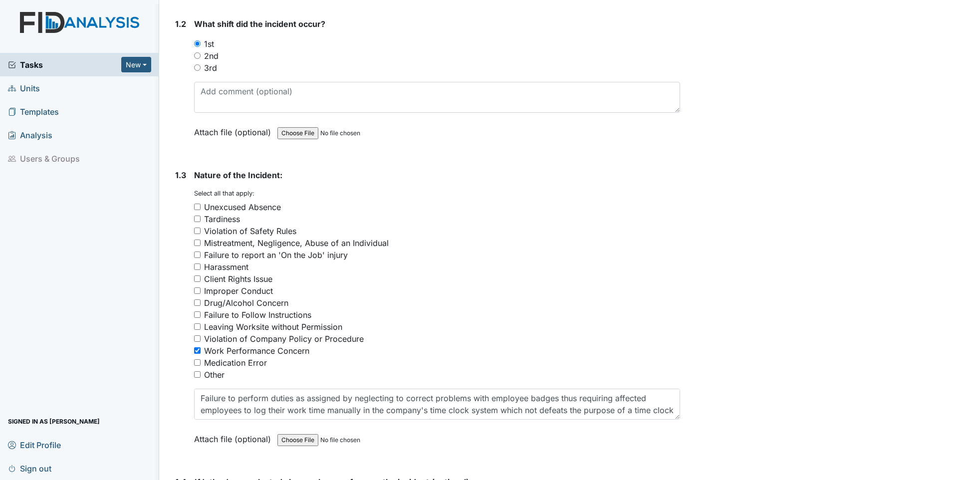
scroll to position [0, 0]
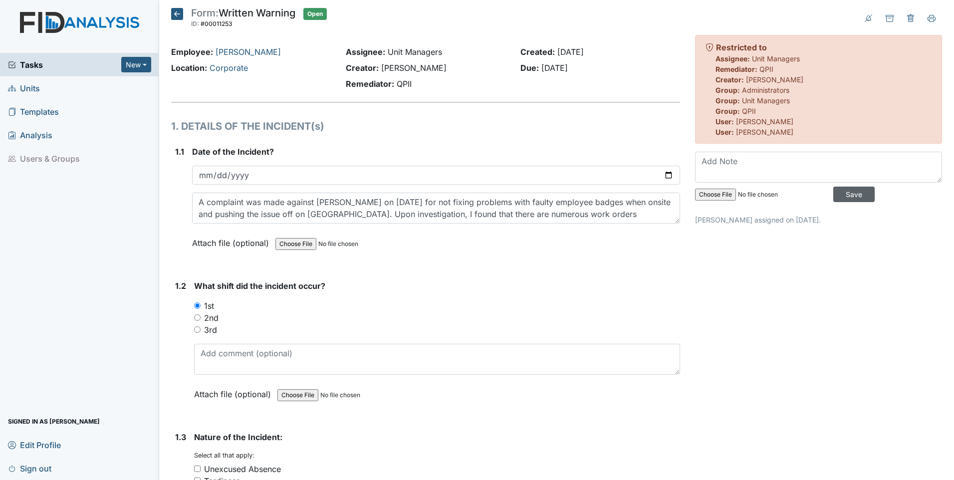
type textarea "On 10.9.2025, a complaint was made against Kyle Weaver for not addressing work …"
click at [845, 191] on input "Save" at bounding box center [854, 194] width 41 height 15
click at [844, 194] on input "Save" at bounding box center [854, 194] width 41 height 15
click at [30, 64] on span "Tasks" at bounding box center [64, 65] width 113 height 12
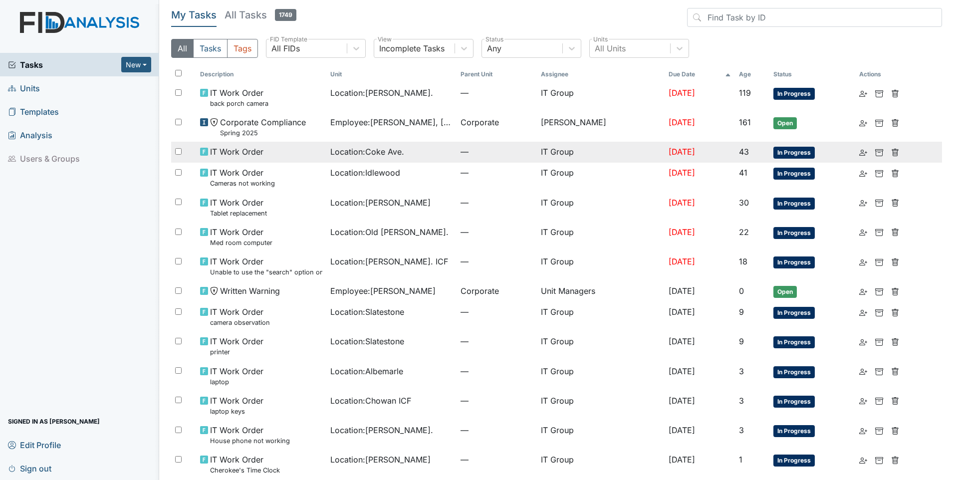
click at [794, 151] on span "In Progress" at bounding box center [794, 153] width 41 height 12
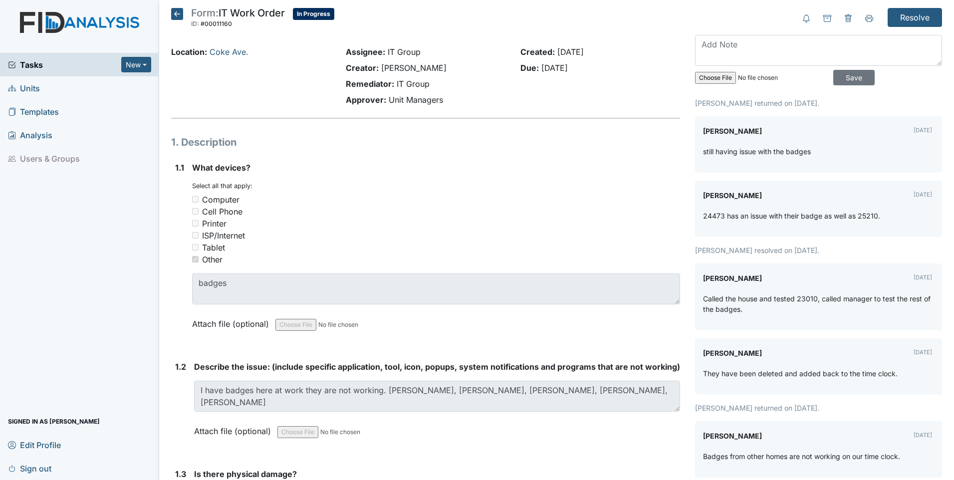
click at [29, 87] on span "Units" at bounding box center [24, 87] width 32 height 15
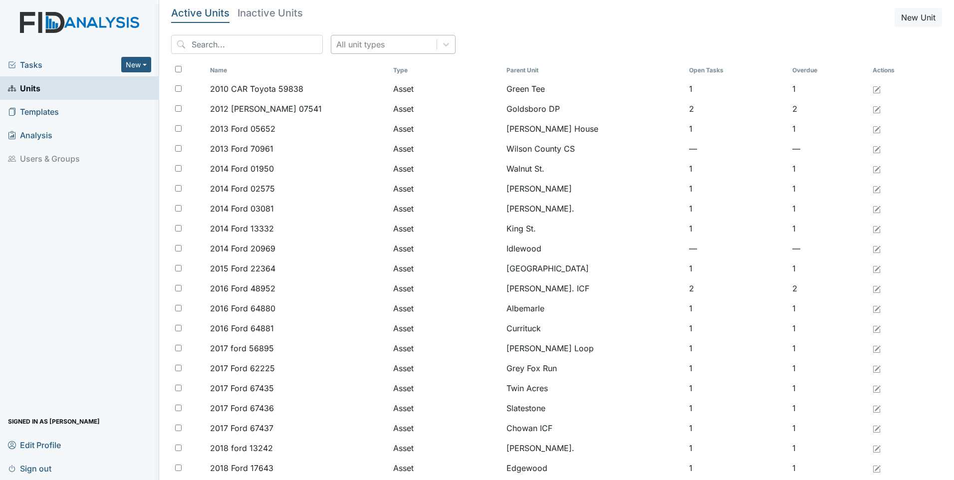
click at [365, 45] on div "All unit types" at bounding box center [360, 44] width 48 height 12
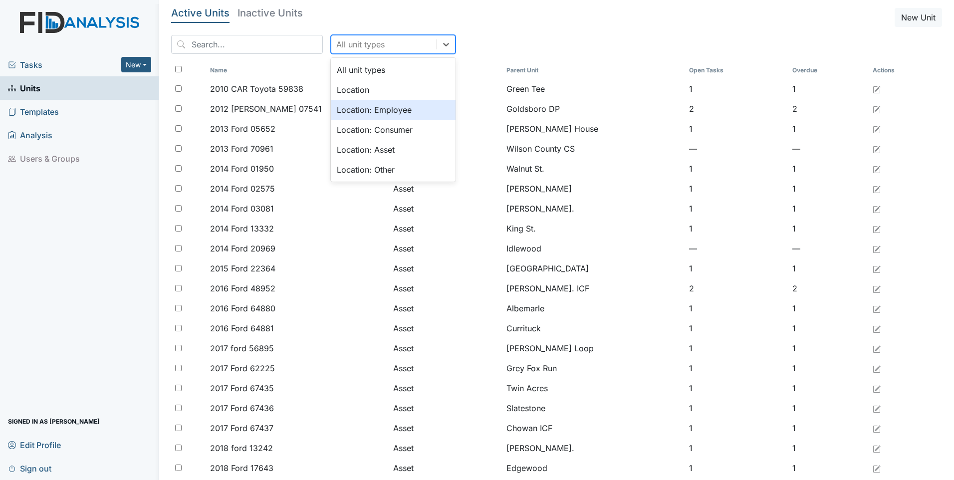
click at [351, 115] on div "Location: Employee" at bounding box center [393, 110] width 125 height 20
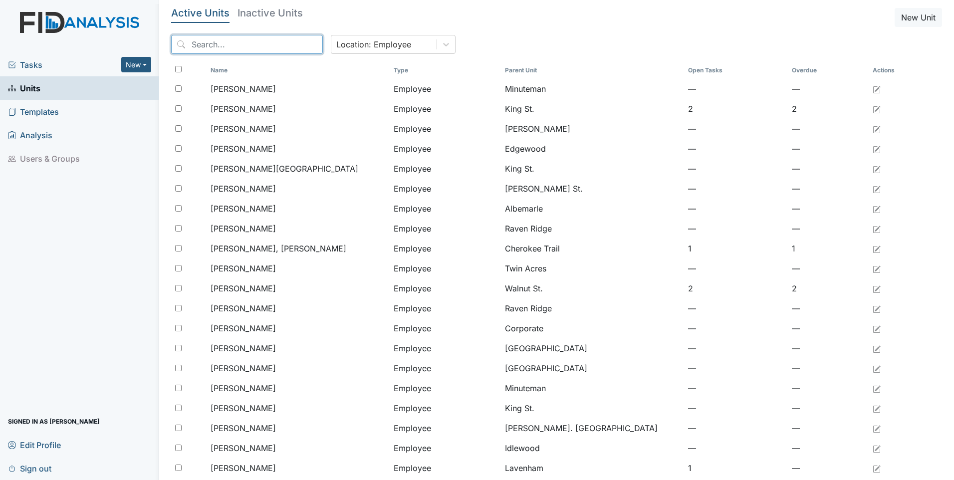
click at [227, 47] on input "search" at bounding box center [247, 44] width 152 height 19
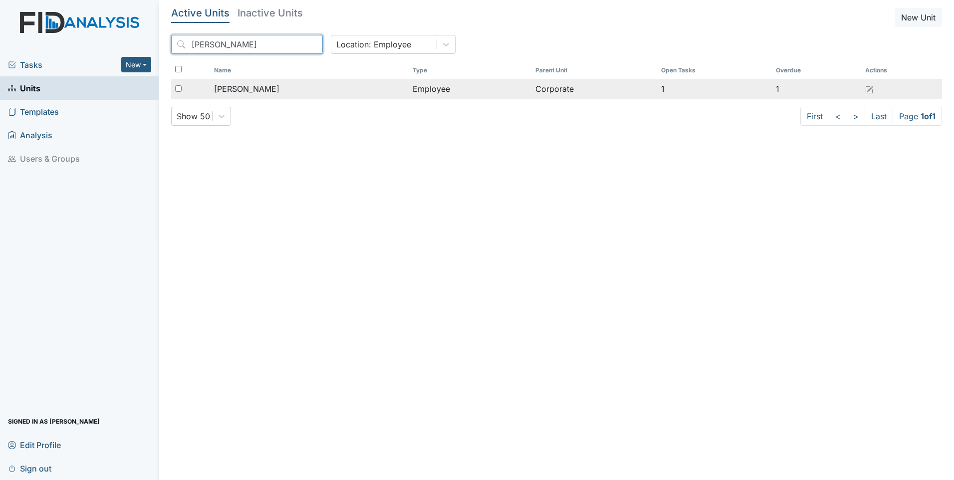
type input "weaver"
click at [409, 90] on td "Employee" at bounding box center [470, 89] width 123 height 20
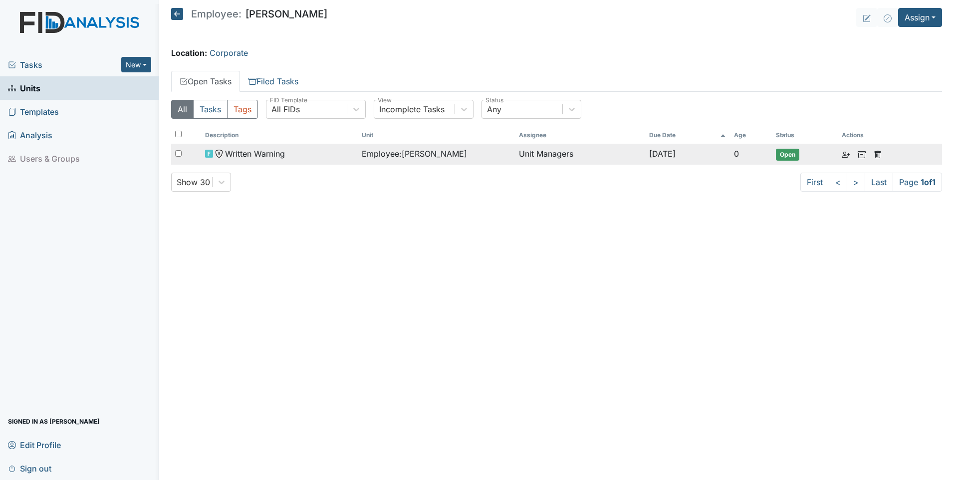
click at [412, 153] on span "Employee : [PERSON_NAME]" at bounding box center [414, 154] width 105 height 12
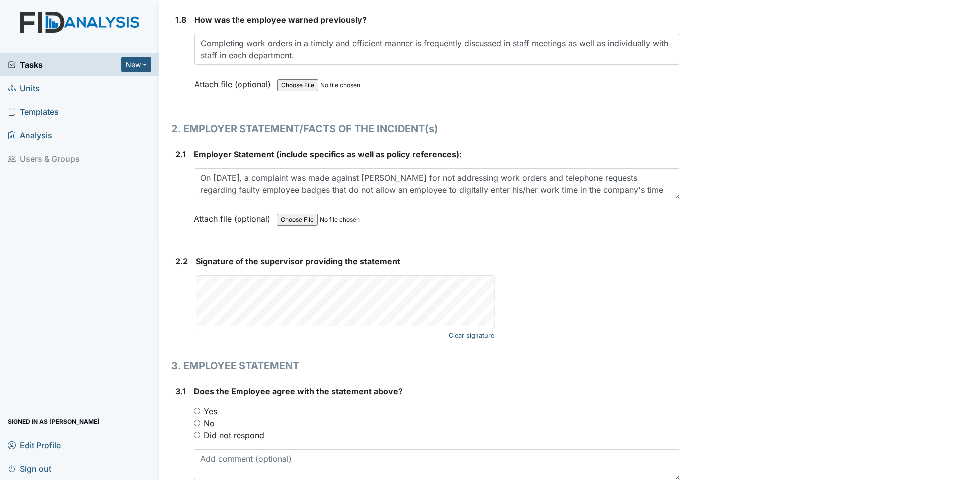
scroll to position [1198, 0]
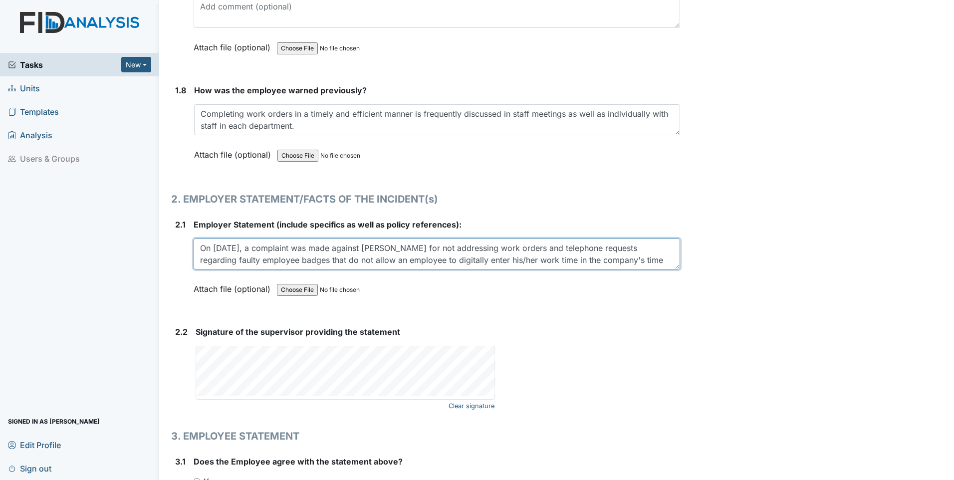
click at [574, 259] on textarea "On 10.9.2025, a complaint was made against Kyle Weaver for not addressing work …" at bounding box center [437, 254] width 487 height 31
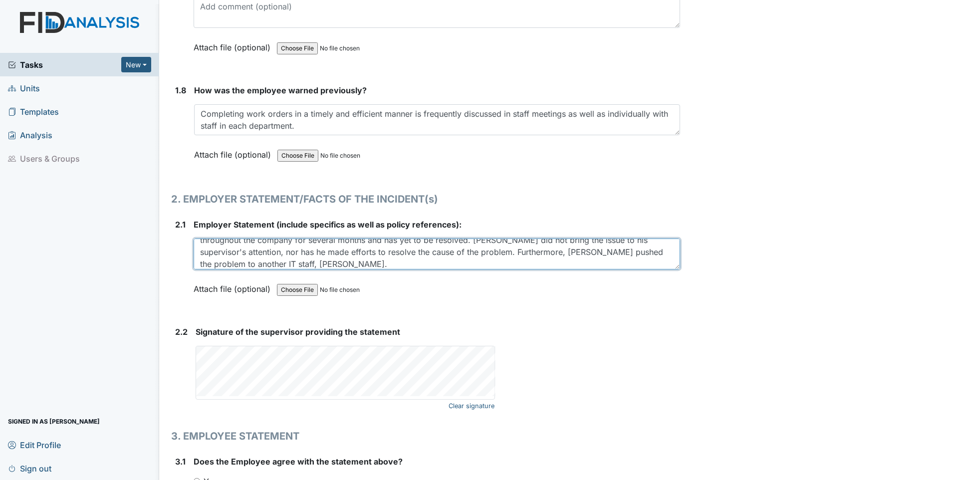
click at [315, 264] on textarea "On 10.9.2025, a complaint was made against Kyle Weaver for not addressing work …" at bounding box center [437, 254] width 487 height 31
drag, startPoint x: 344, startPoint y: 261, endPoint x: 293, endPoint y: 255, distance: 51.8
click at [293, 255] on textarea "On 10.9.2025, a complaint was made against Kyle Weaver for not addressing work …" at bounding box center [437, 254] width 487 height 31
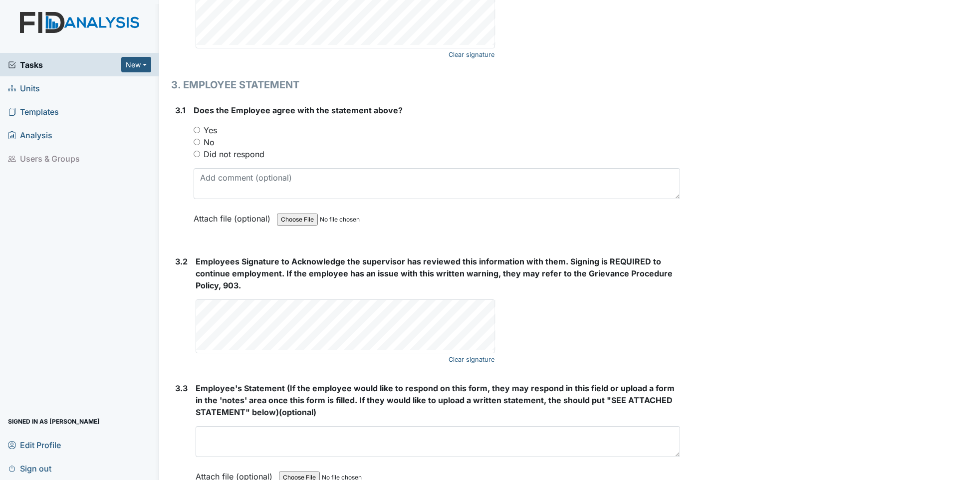
scroll to position [1610, 0]
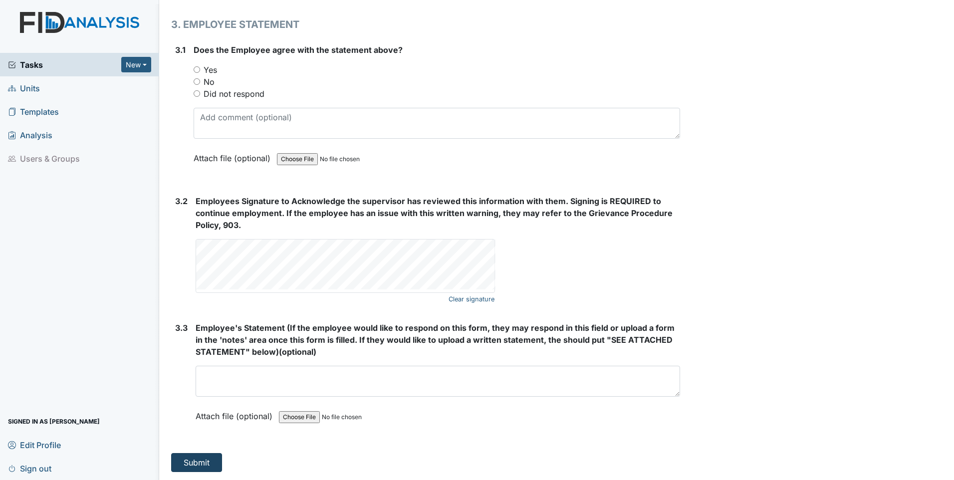
type textarea "On 10.9.2025, a complaint was made against Kyle Weaver for not addressing work …"
click at [189, 464] on button "Submit" at bounding box center [196, 462] width 51 height 19
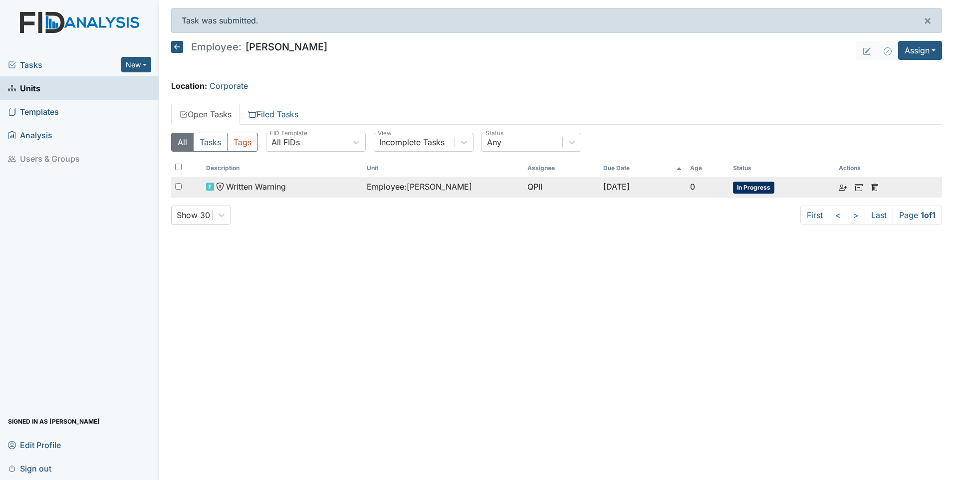
click at [415, 185] on span "Employee : Weaver, Kyle" at bounding box center [419, 187] width 105 height 12
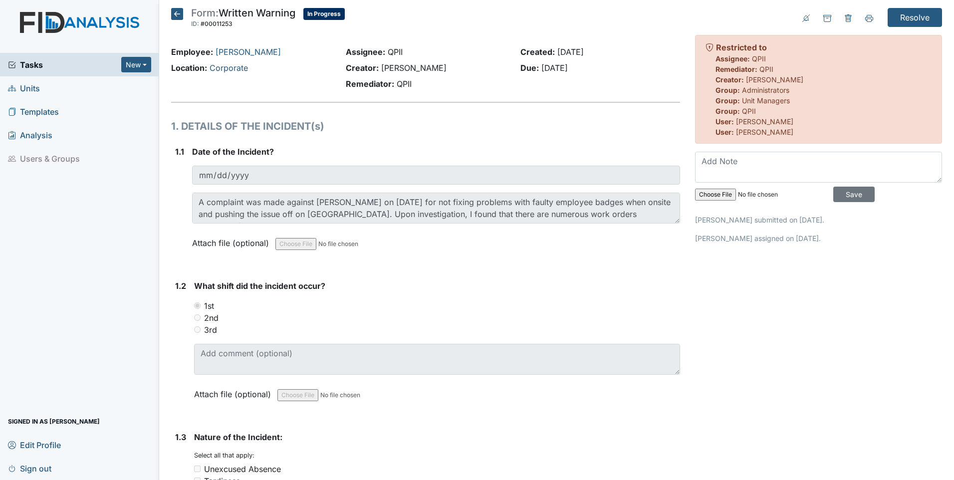
click at [735, 58] on strong "Assignee:" at bounding box center [733, 58] width 34 height 8
drag, startPoint x: 387, startPoint y: 50, endPoint x: 418, endPoint y: 53, distance: 31.6
click at [418, 53] on div "Assignee: QPII" at bounding box center [426, 52] width 160 height 12
click at [428, 54] on div "Assignee: QPII" at bounding box center [426, 52] width 160 height 12
click at [31, 86] on span "Units" at bounding box center [24, 87] width 32 height 15
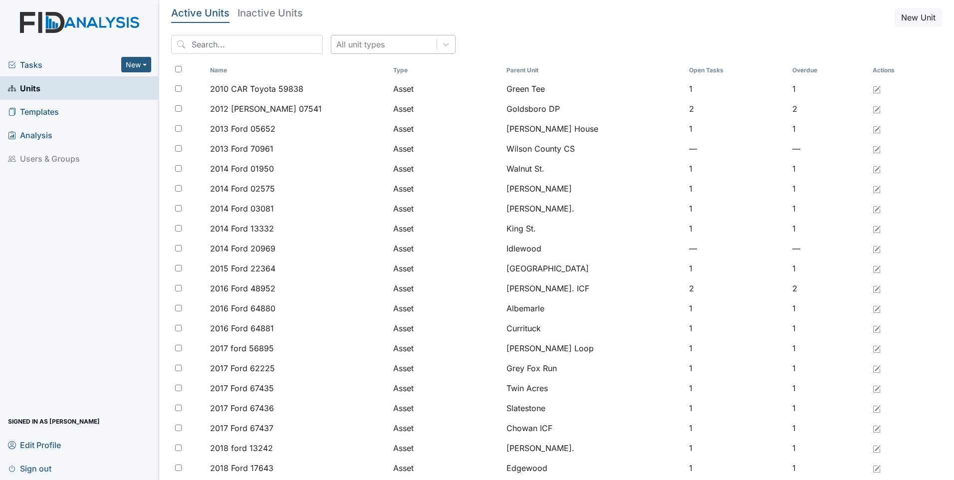
click at [371, 48] on div "All unit types" at bounding box center [383, 44] width 105 height 18
click at [359, 38] on div "All unit types" at bounding box center [383, 44] width 105 height 18
click at [34, 64] on span "Tasks" at bounding box center [64, 65] width 113 height 12
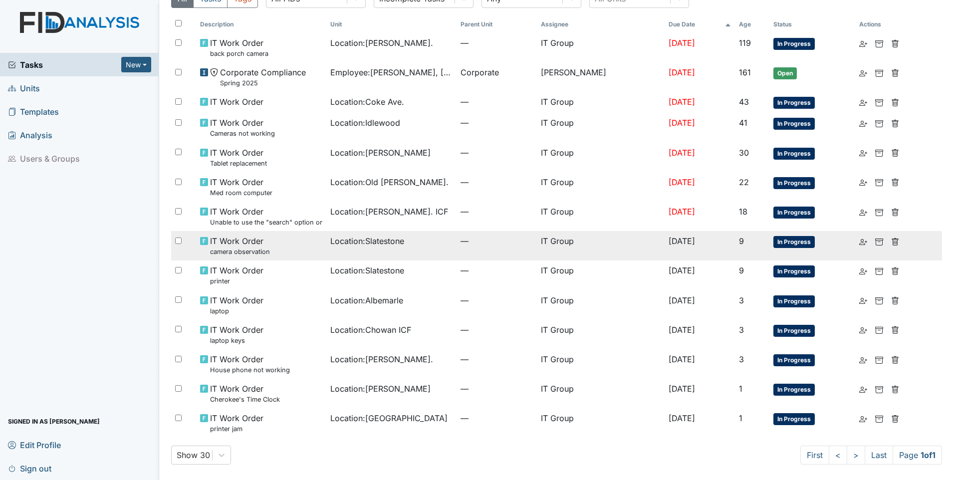
scroll to position [50, 0]
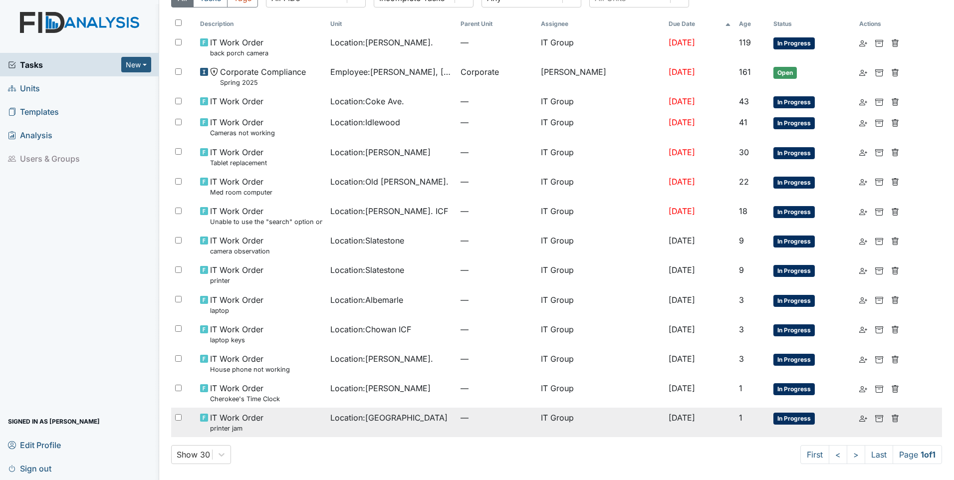
click at [782, 415] on span "In Progress" at bounding box center [794, 419] width 41 height 12
